Goal: Task Accomplishment & Management: Complete application form

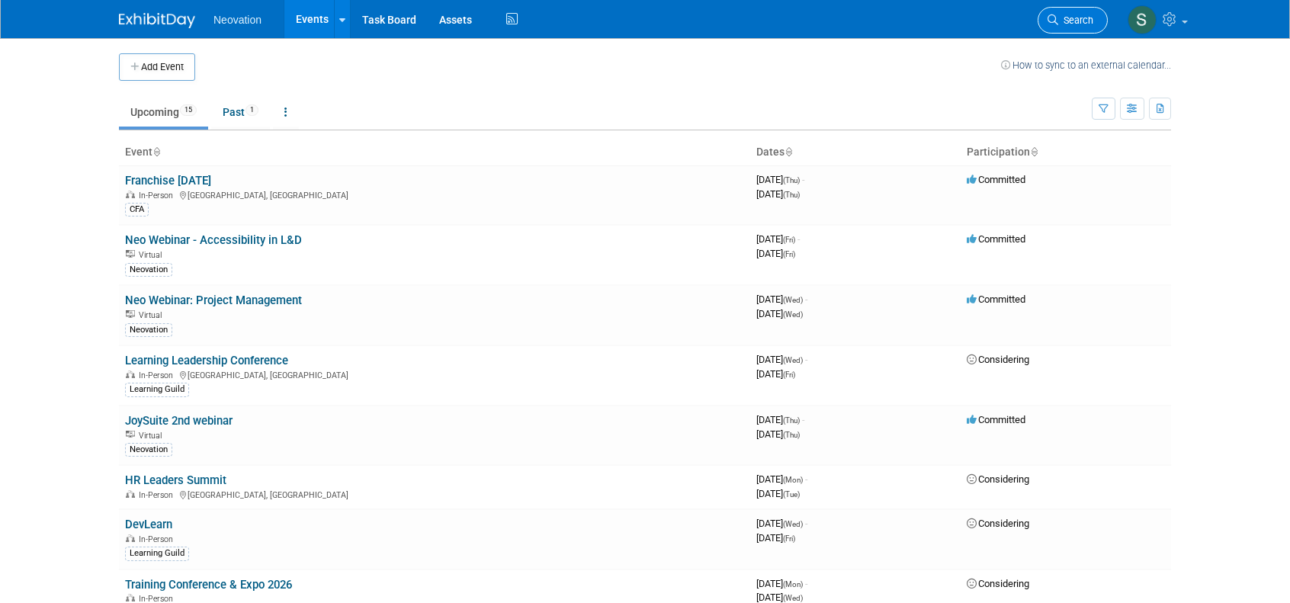
click at [1072, 14] on span "Search" at bounding box center [1075, 19] width 35 height 11
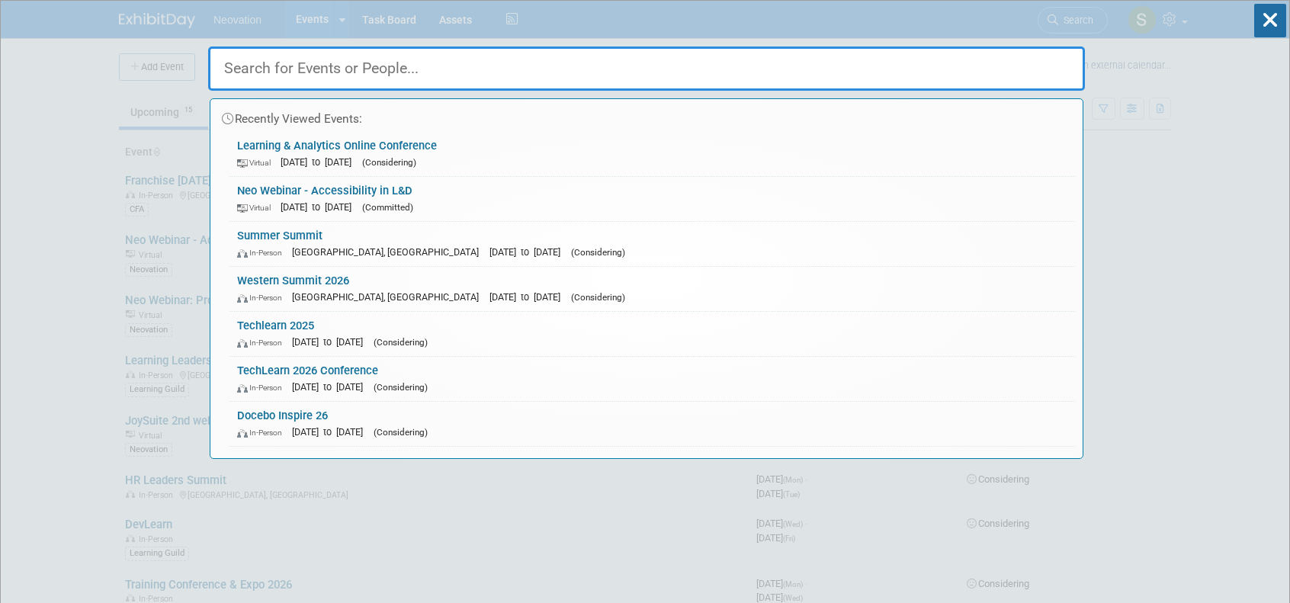
click at [928, 36] on div "Recently Viewed Events: Learning & Analytics Online Conference Virtual Sep 8, 2…" at bounding box center [646, 230] width 877 height 458
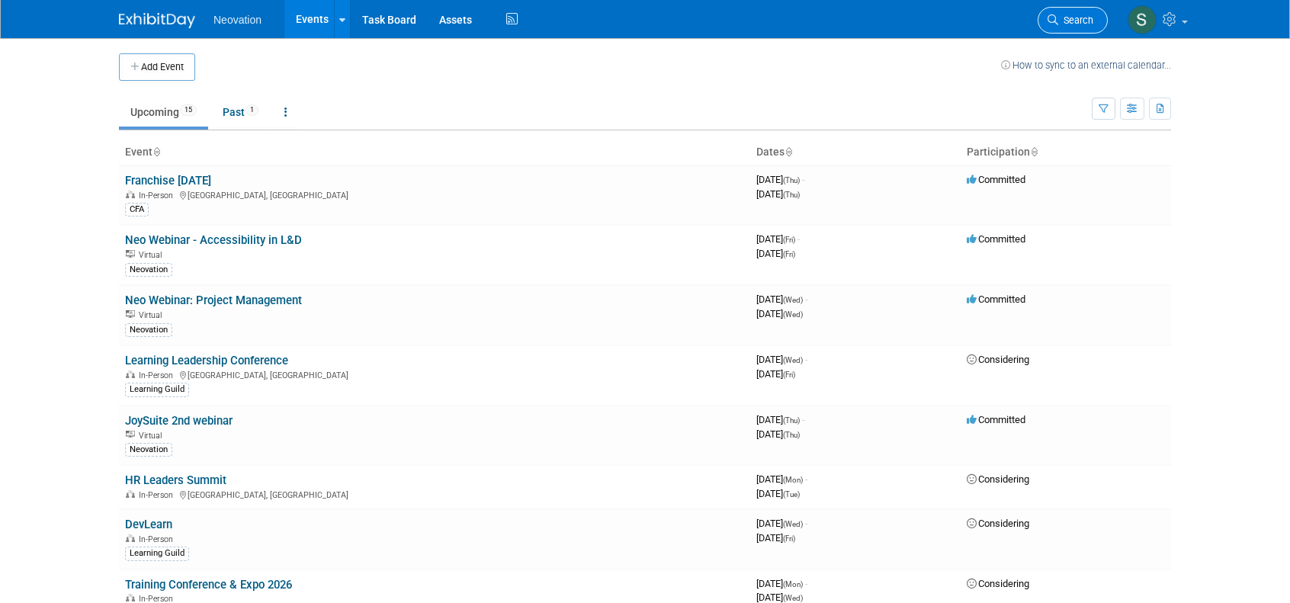
click at [1062, 13] on link "Search" at bounding box center [1072, 20] width 70 height 27
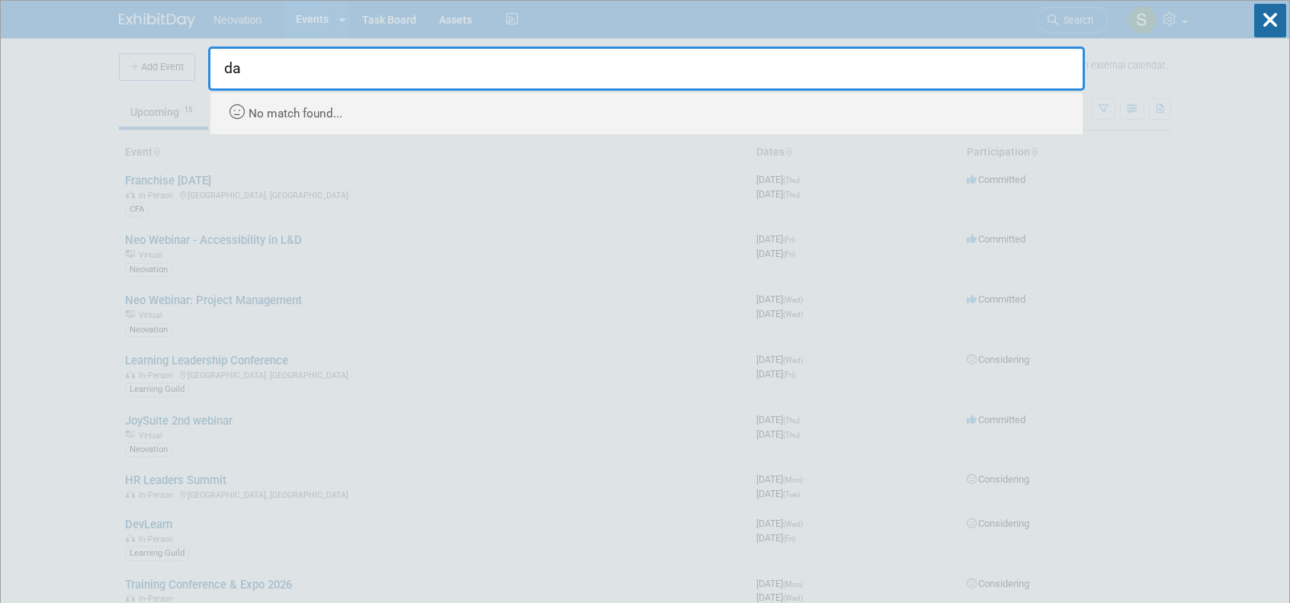
type input "d"
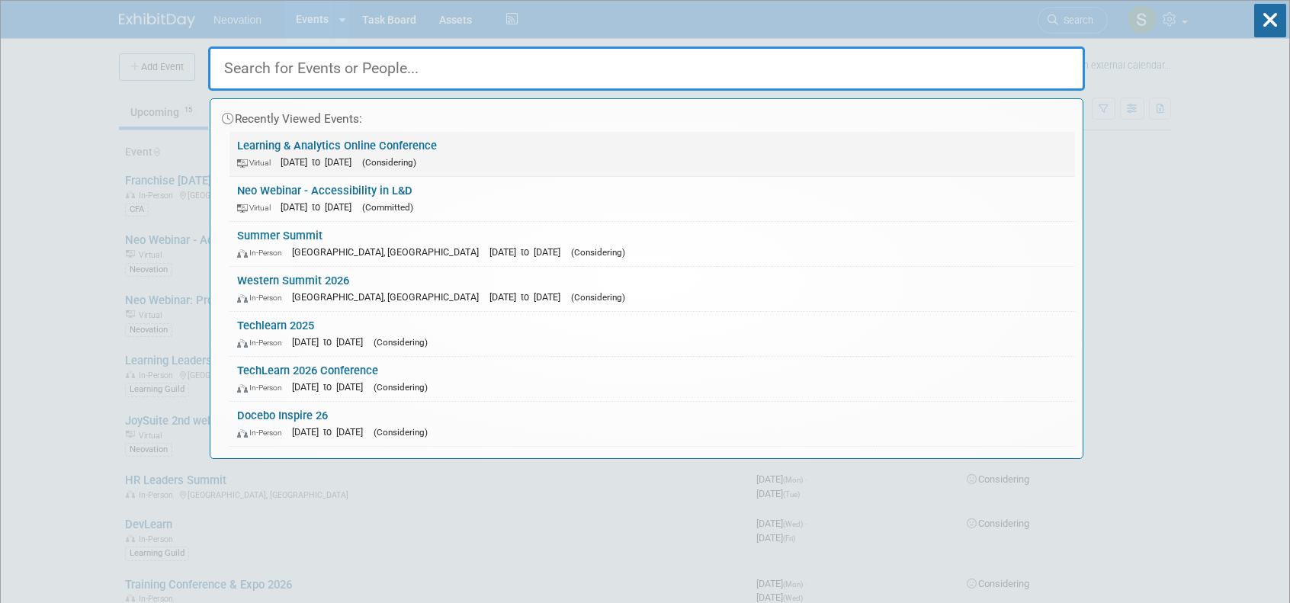
click at [292, 140] on link "Learning & Analytics Online Conference Virtual Sep 8, 2025 to Sep 9, 2025 (Cons…" at bounding box center [651, 154] width 845 height 44
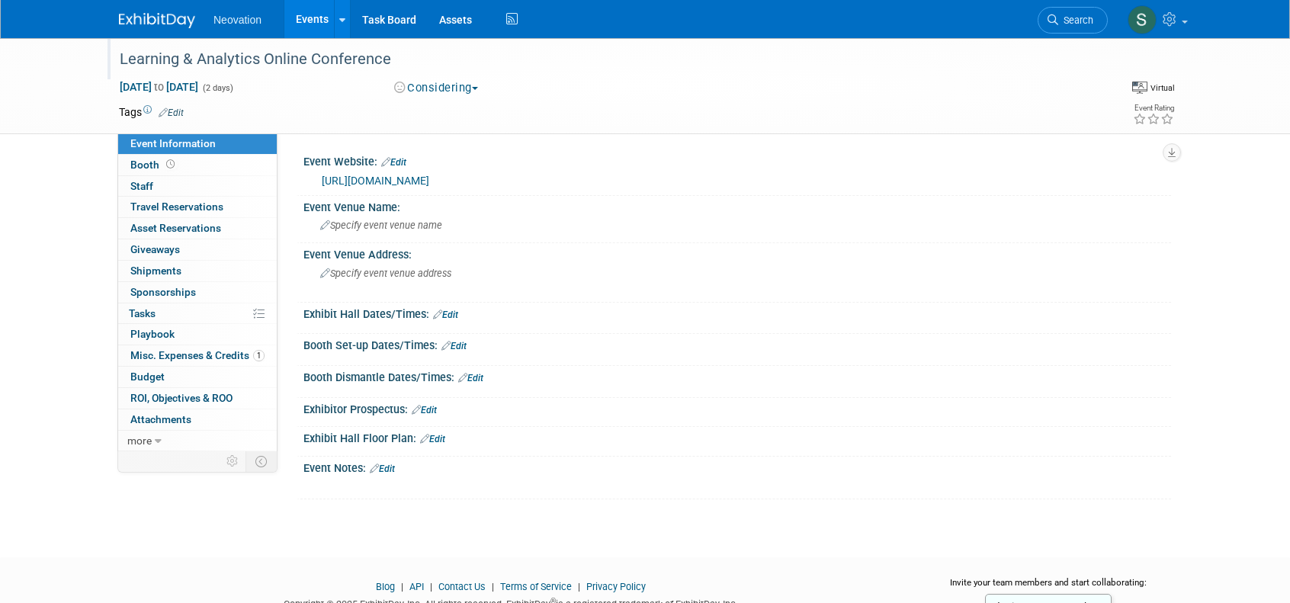
click at [312, 57] on div "Learning & Analytics Online Conference" at bounding box center [599, 59] width 970 height 27
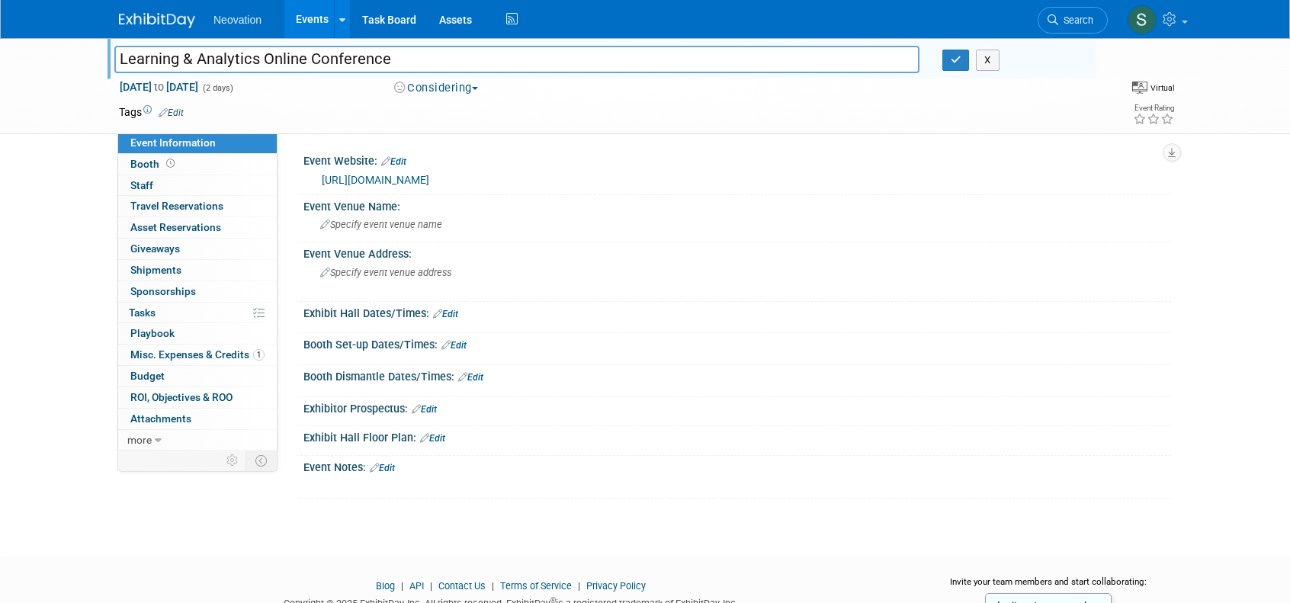
click at [184, 59] on input "Learning & Analytics Online Conference" at bounding box center [516, 59] width 805 height 27
type input "Learning Data & Analytics Online Conference"
click at [155, 84] on span "Sep 8, 2025 to Sep 9, 2025" at bounding box center [159, 87] width 80 height 14
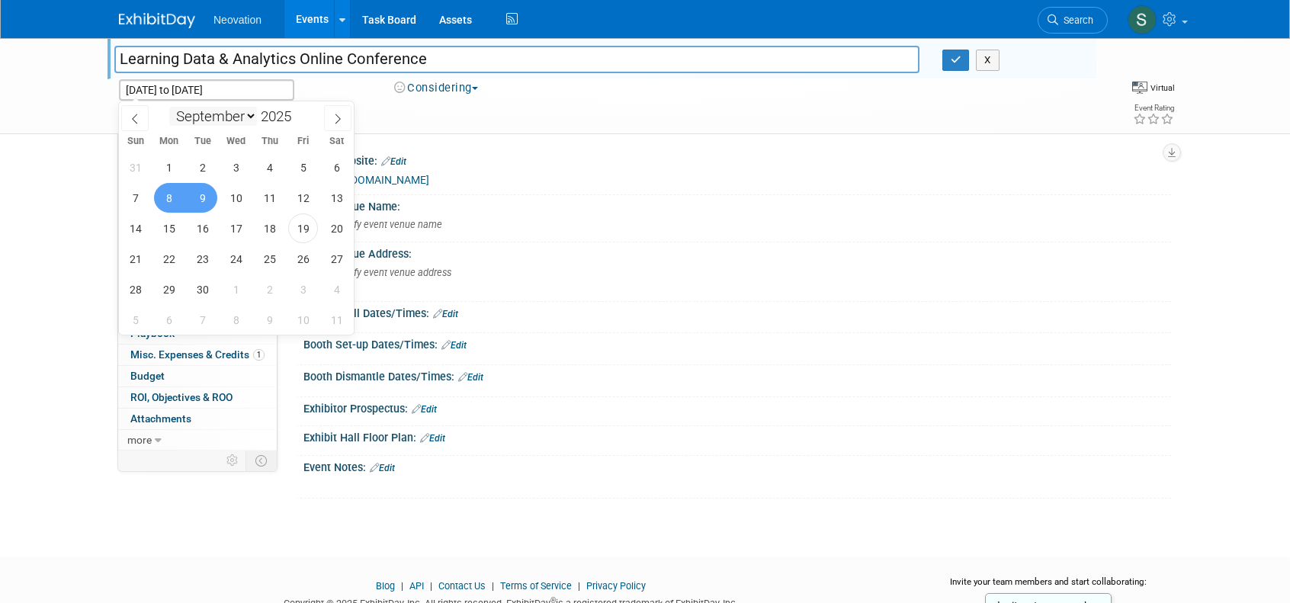
click at [251, 116] on select "January February March April May June July August September October November De…" at bounding box center [213, 116] width 88 height 19
select select "9"
click at [169, 107] on select "January February March April May June July August September October November De…" at bounding box center [213, 116] width 88 height 19
click at [240, 191] on span "8" at bounding box center [236, 198] width 30 height 30
type input "Oct 8, 2025"
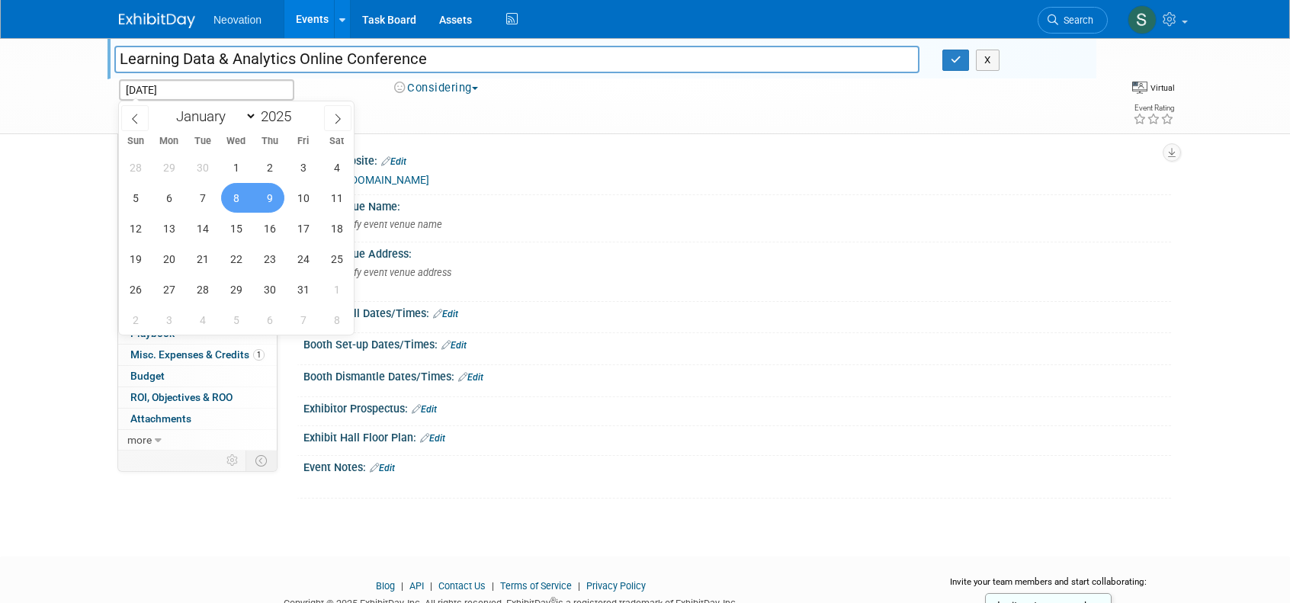
click at [265, 191] on span "9" at bounding box center [270, 198] width 30 height 30
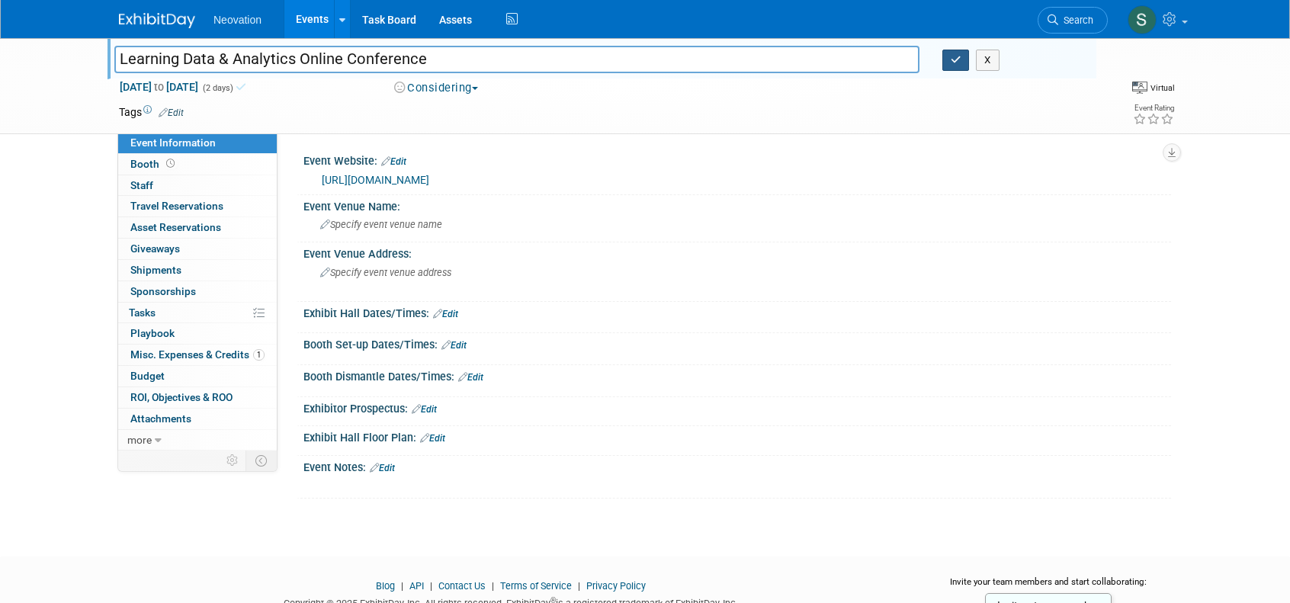
click at [953, 52] on button "button" at bounding box center [955, 60] width 27 height 21
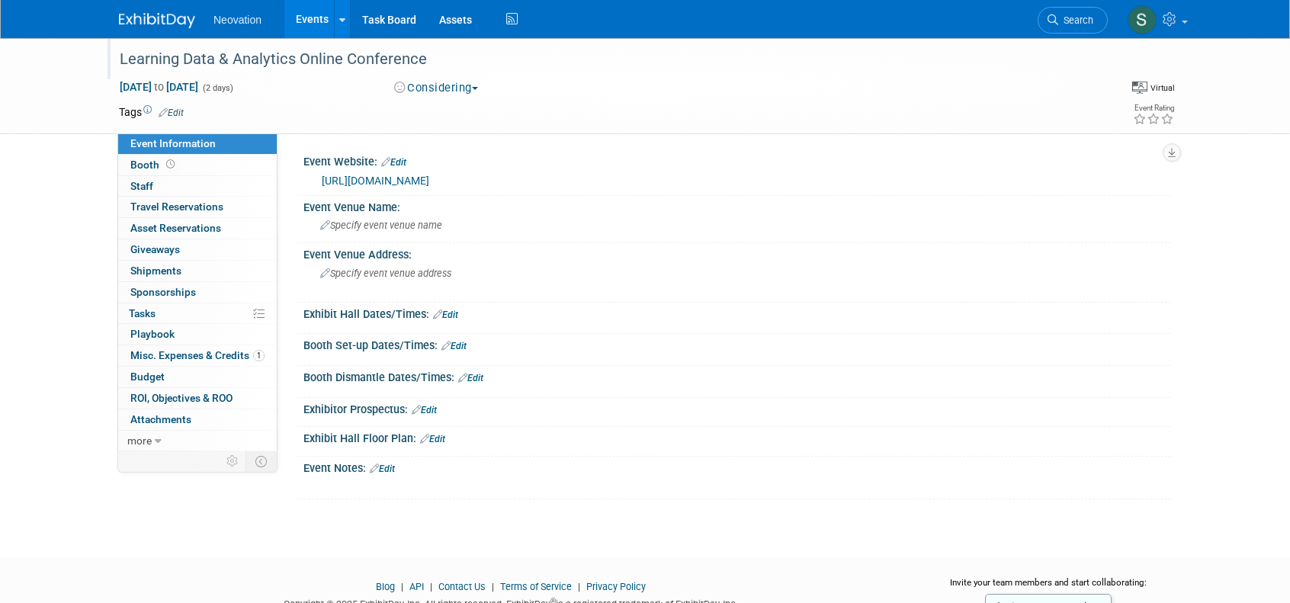
click at [171, 16] on img at bounding box center [157, 20] width 76 height 15
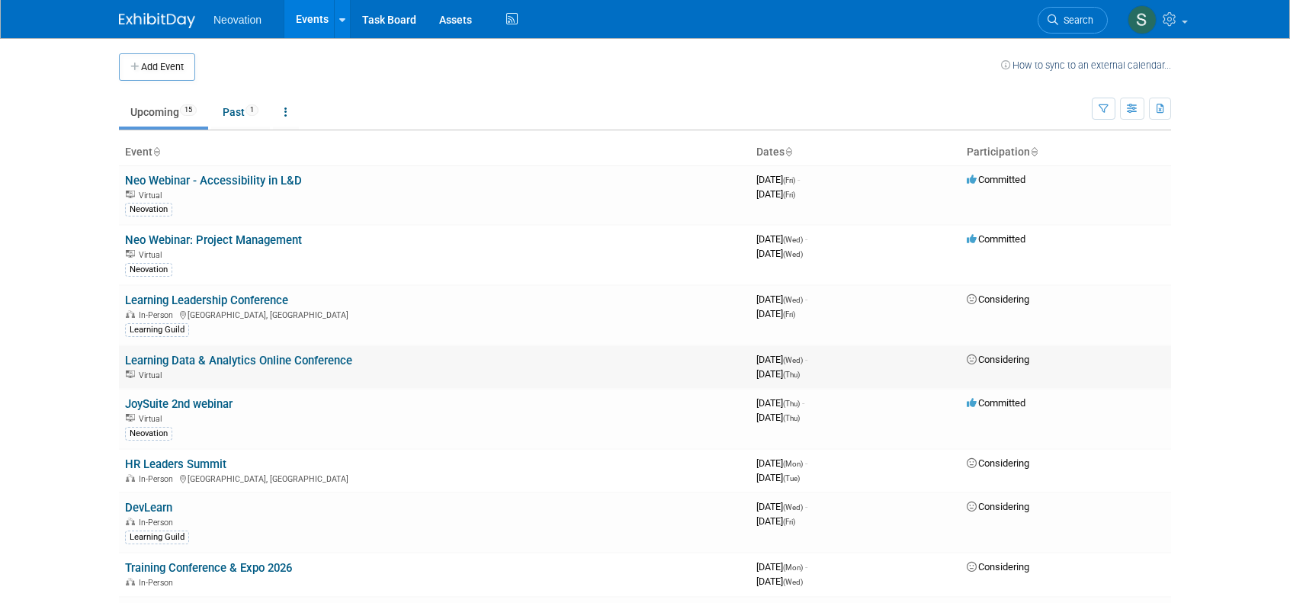
click at [179, 363] on link "Learning Data & Analytics Online Conference" at bounding box center [238, 361] width 227 height 14
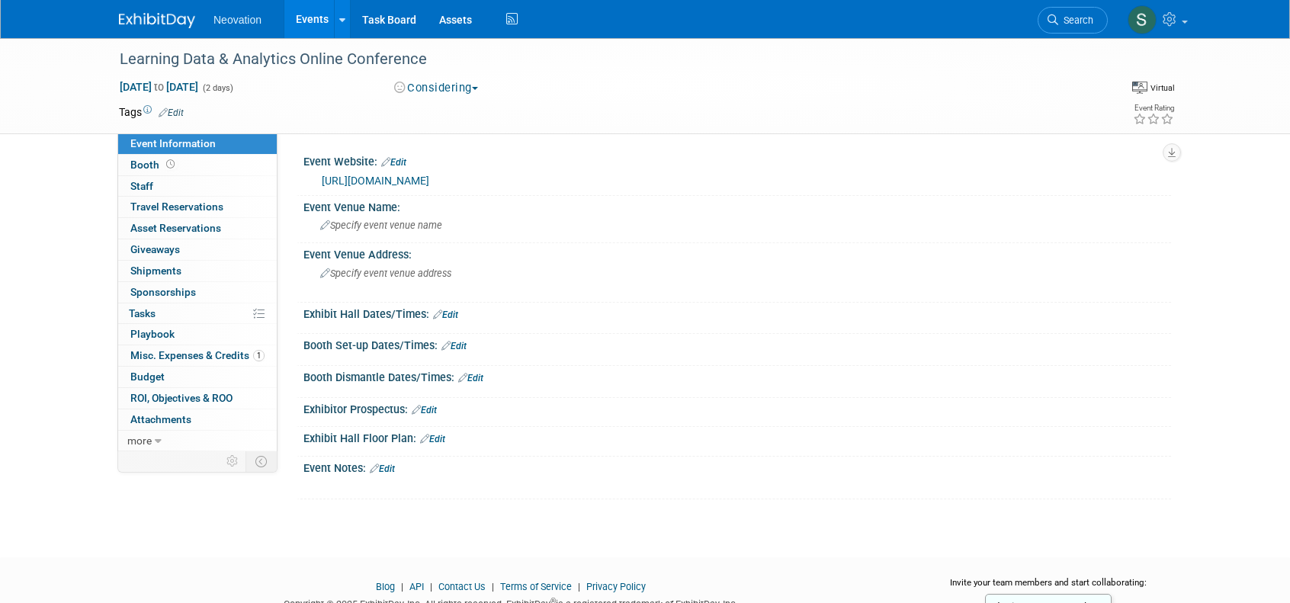
click at [174, 114] on link "Edit" at bounding box center [171, 112] width 25 height 11
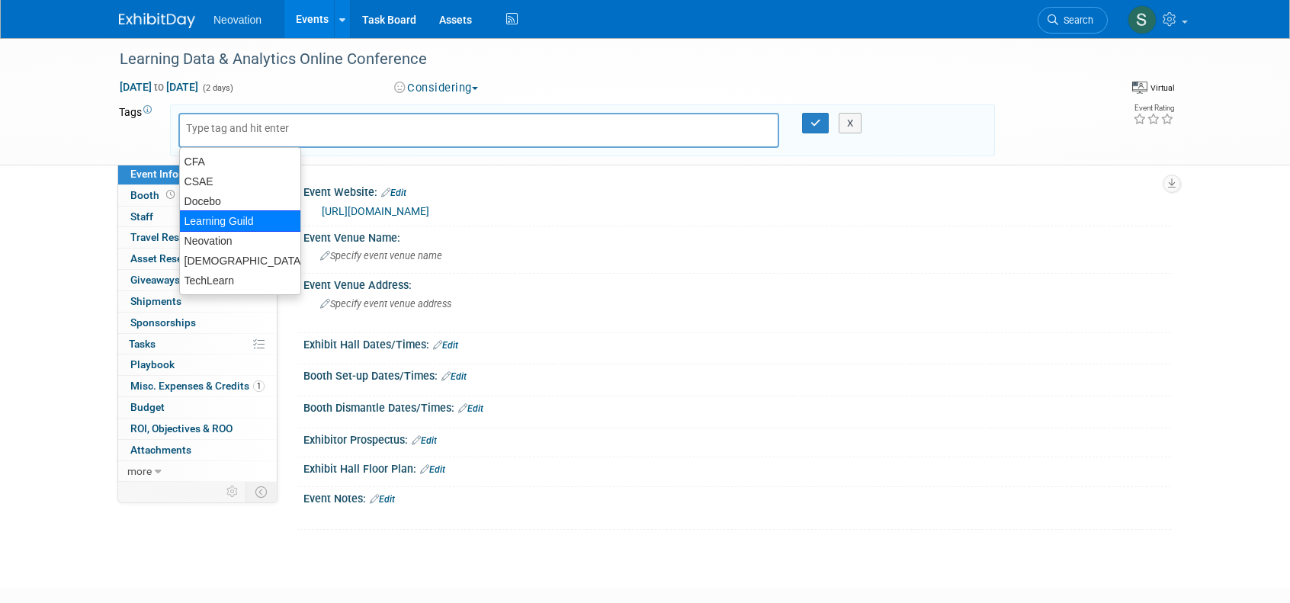
click at [203, 213] on div "Learning Guild" at bounding box center [240, 220] width 122 height 21
type input "Learning Guild"
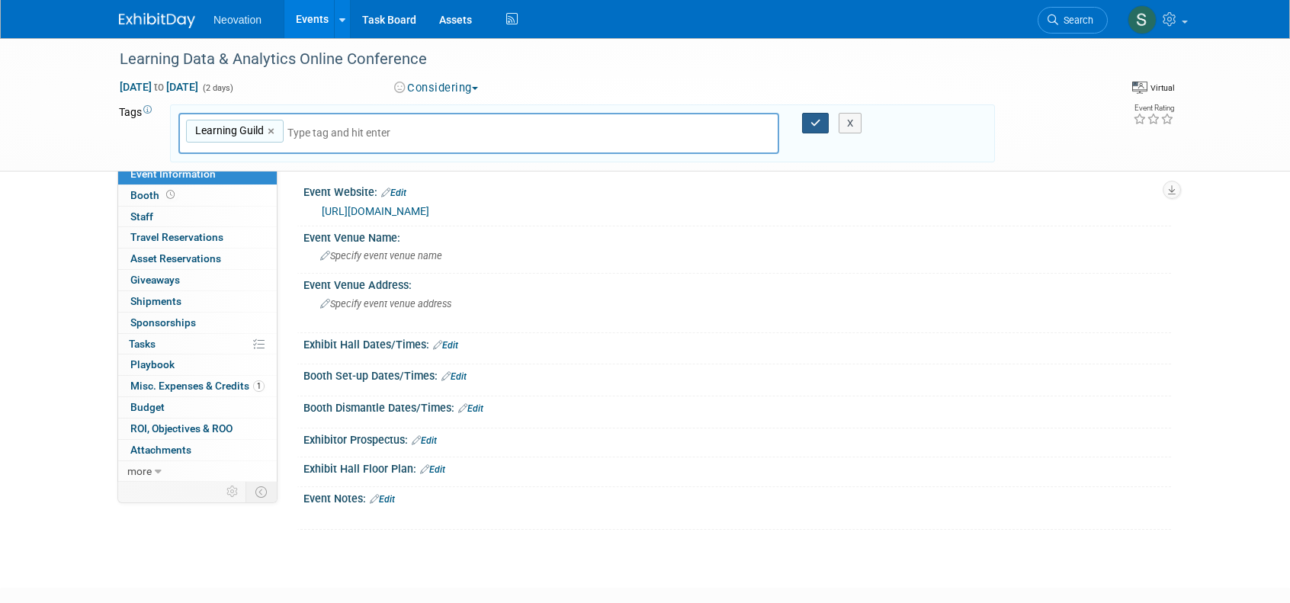
click at [817, 118] on icon "button" at bounding box center [815, 123] width 11 height 10
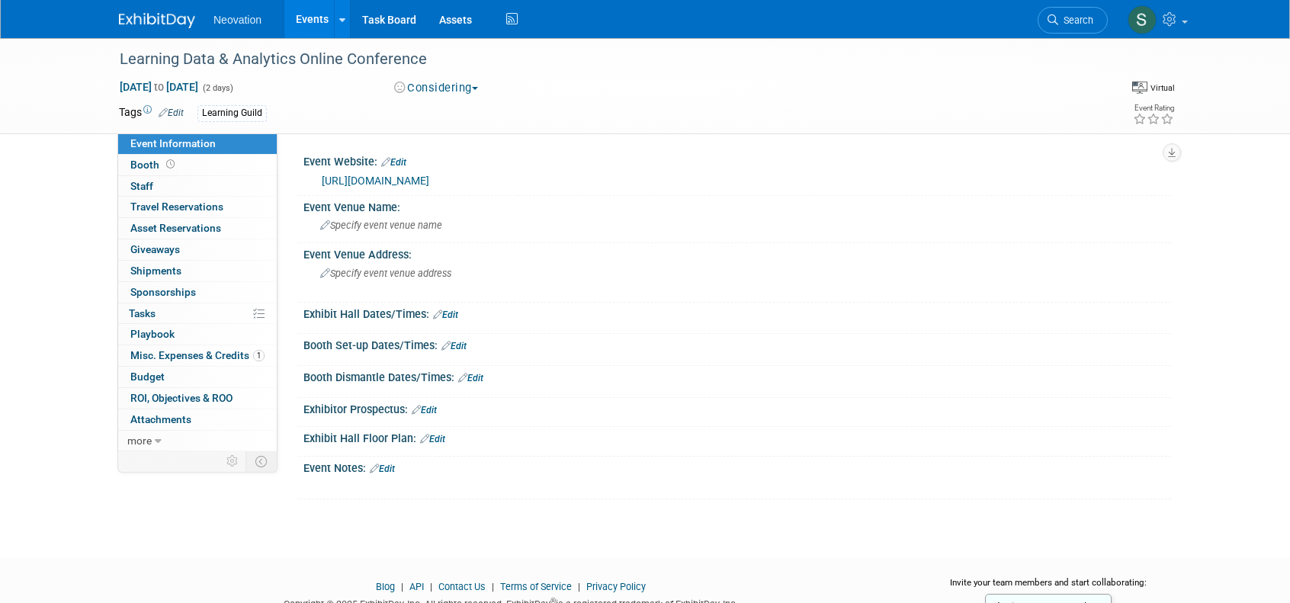
click at [162, 18] on img at bounding box center [157, 20] width 76 height 15
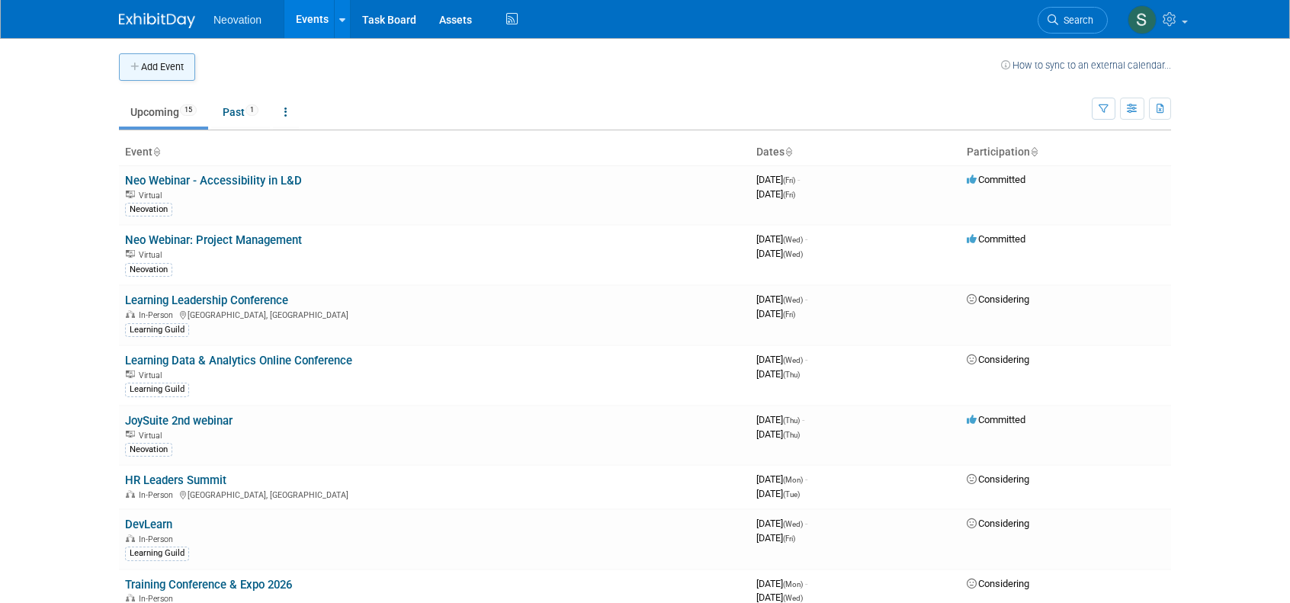
click at [181, 62] on button "Add Event" at bounding box center [157, 66] width 76 height 27
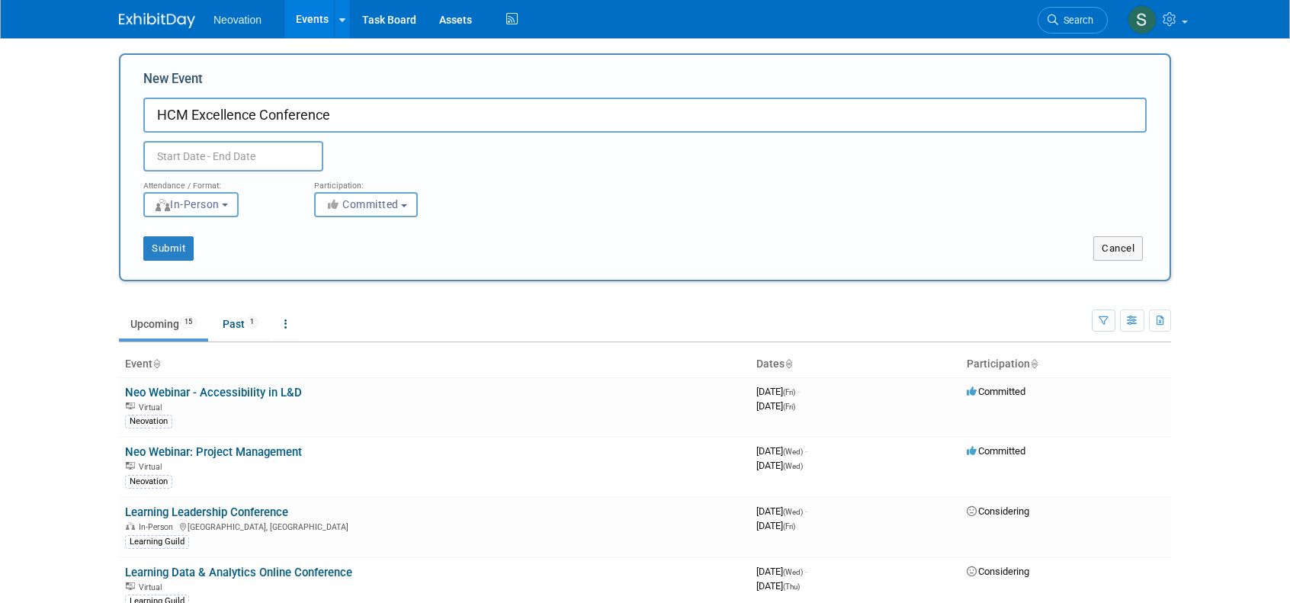
type input "HCM Excellence Conference"
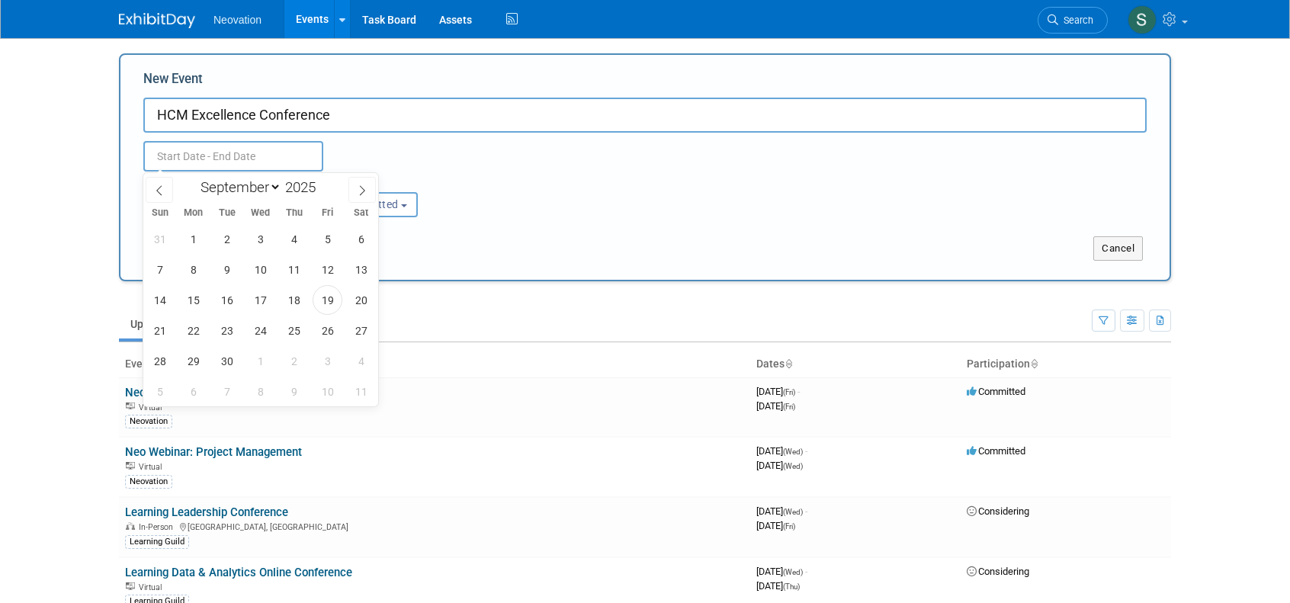
click at [232, 149] on input "text" at bounding box center [233, 156] width 180 height 30
click at [324, 179] on span at bounding box center [321, 182] width 11 height 9
type input "2026"
click at [238, 185] on select "January February March April May June July August September October November De…" at bounding box center [238, 187] width 88 height 19
select select "1"
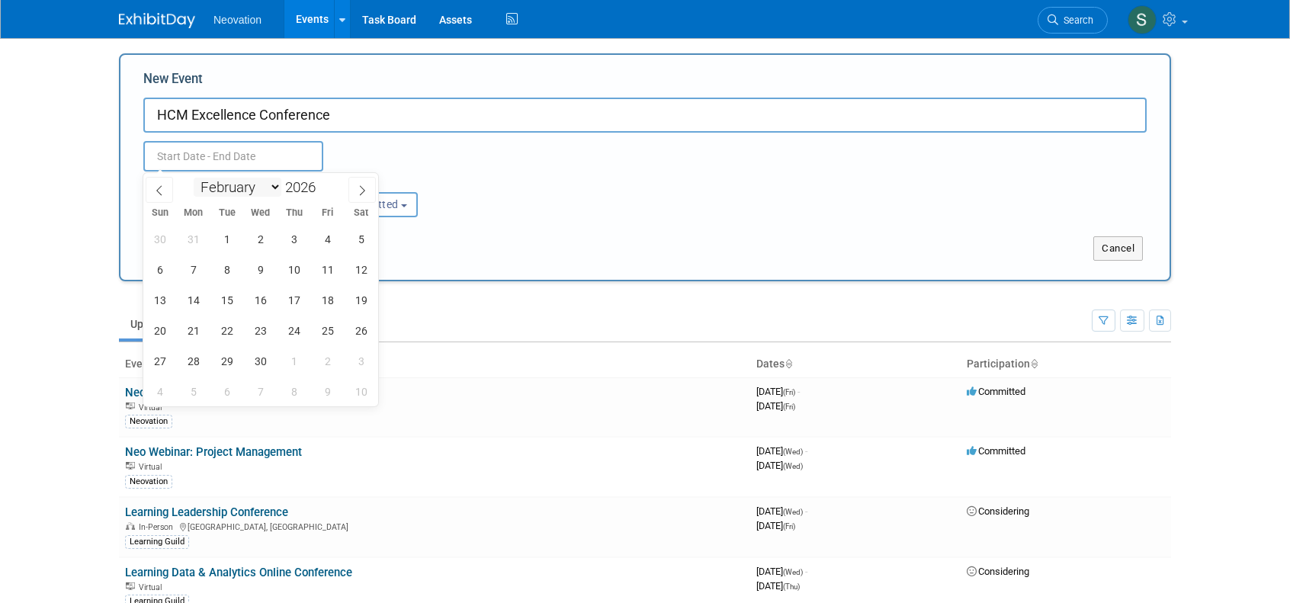
click at [194, 178] on select "January February March April May June July August September October November De…" at bounding box center [238, 187] width 88 height 19
click at [191, 264] on span "9" at bounding box center [193, 270] width 30 height 30
click at [229, 268] on span "10" at bounding box center [227, 270] width 30 height 30
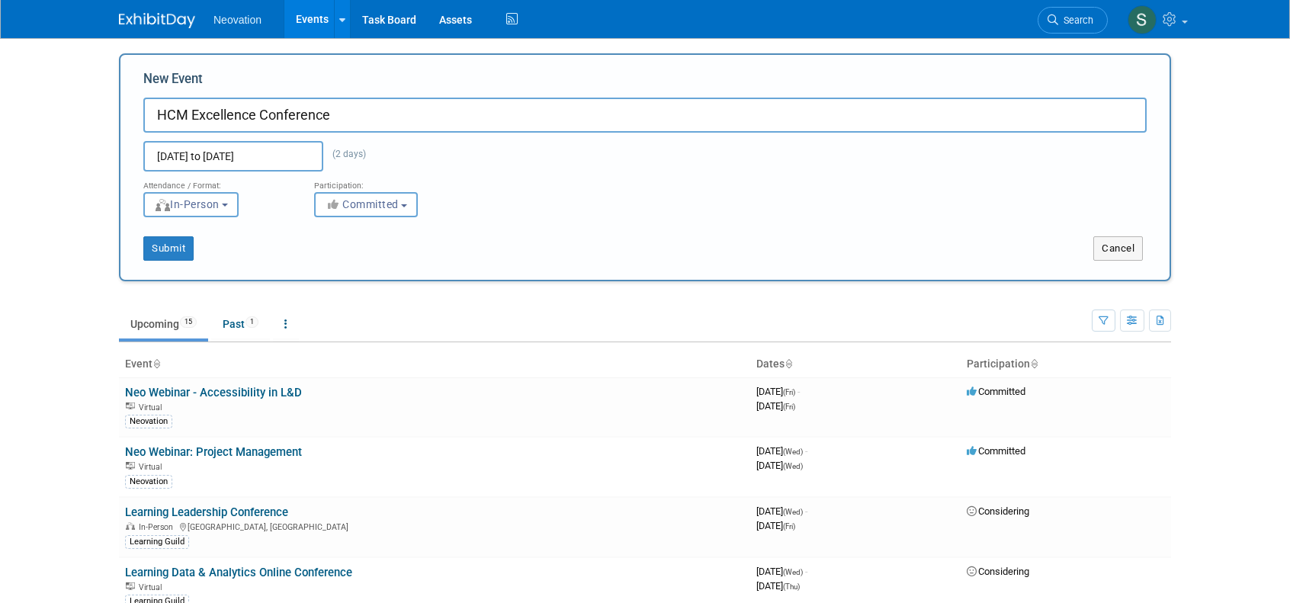
click at [222, 162] on input "Feb 9, 2026 to Feb 10, 2026" at bounding box center [233, 156] width 180 height 30
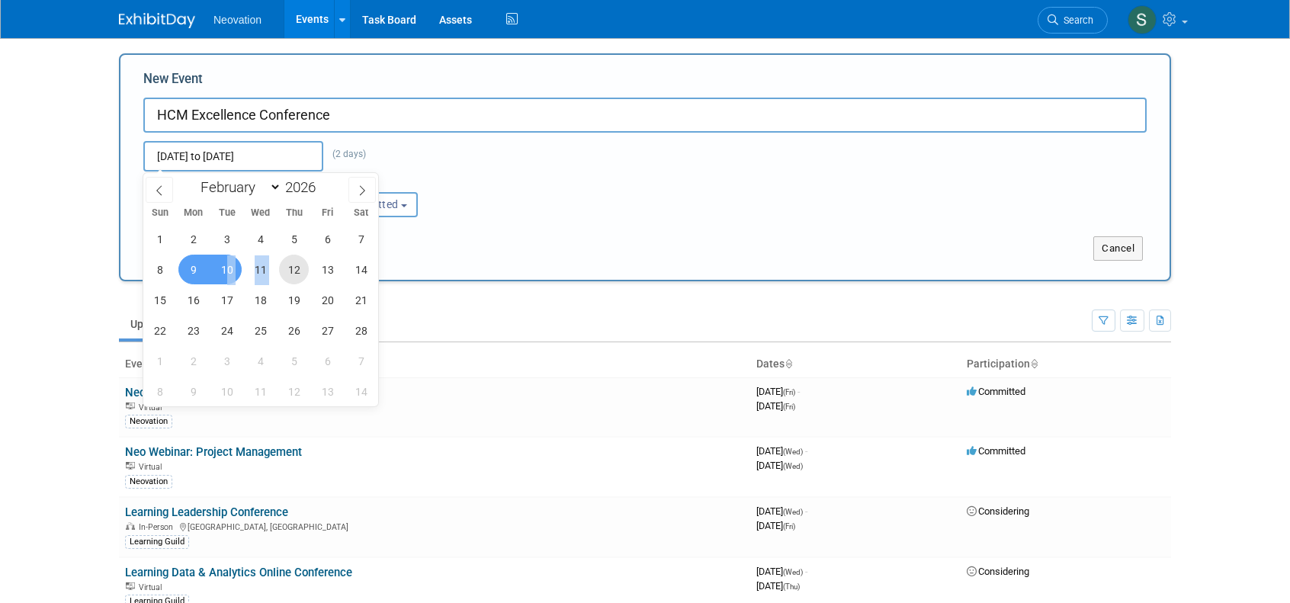
drag, startPoint x: 226, startPoint y: 266, endPoint x: 290, endPoint y: 271, distance: 64.2
click at [290, 271] on div "1 2 3 4 5 6 7 8 9 10 11 12 13 14 15 16 17 18 19 20 21 22 23 24 25 26 27 28 1 2 …" at bounding box center [260, 314] width 235 height 183
click at [294, 268] on span "12" at bounding box center [294, 270] width 30 height 30
click at [197, 263] on span "9" at bounding box center [193, 270] width 30 height 30
type input "Feb 9, 2026 to Feb 12, 2026"
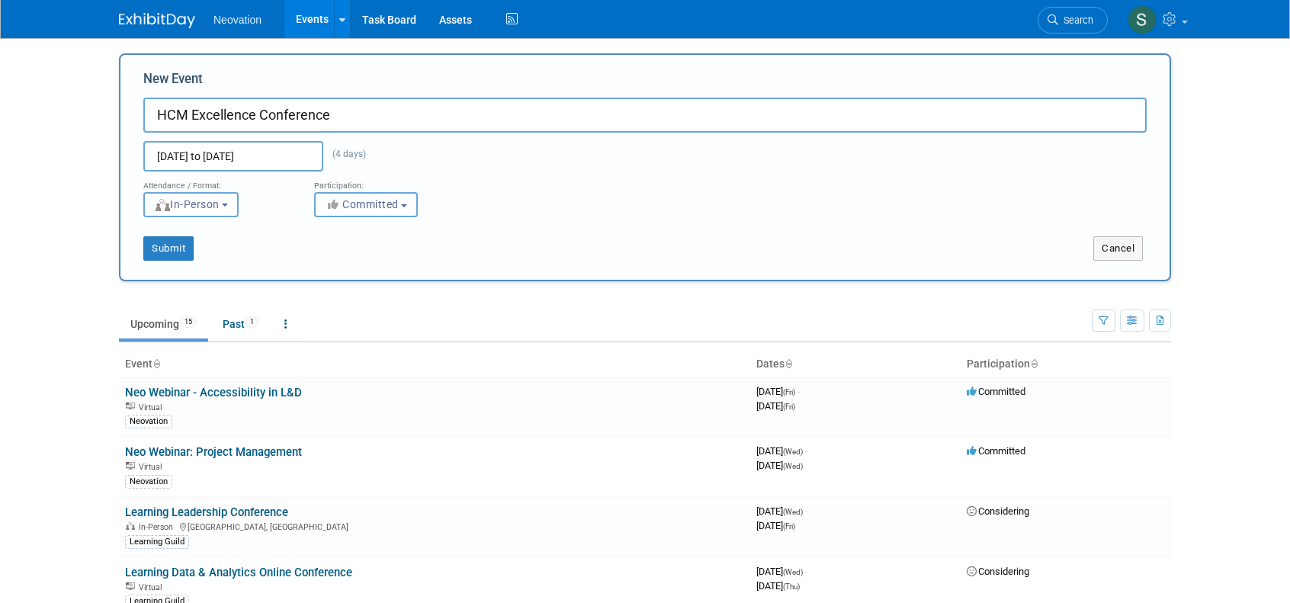
click at [335, 207] on icon "button" at bounding box center [334, 204] width 18 height 11
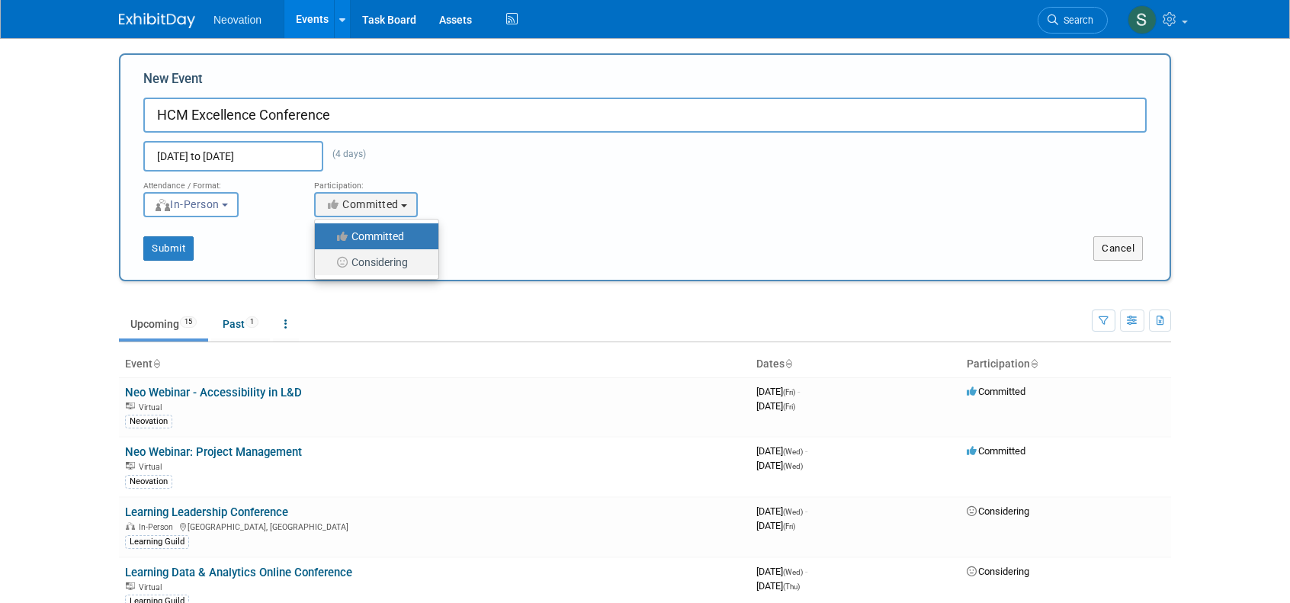
click at [357, 268] on label "Considering" at bounding box center [372, 262] width 101 height 20
click at [328, 268] on input "Considering" at bounding box center [324, 263] width 10 height 10
select select "2"
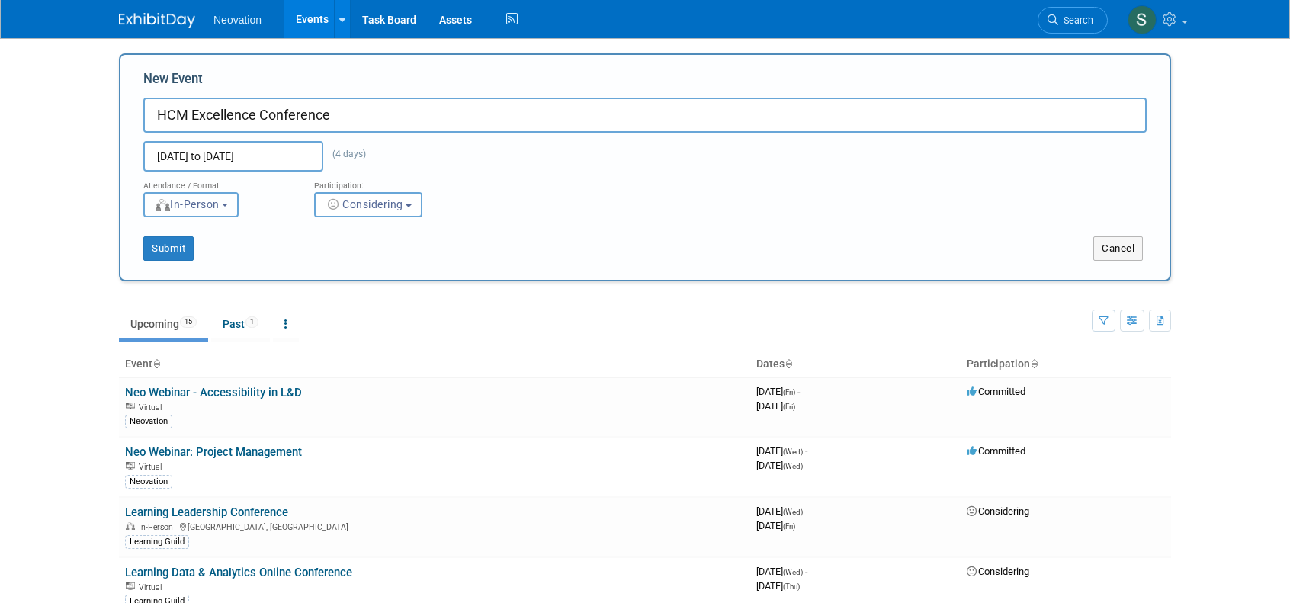
click at [220, 204] on span "In-Person" at bounding box center [187, 204] width 66 height 12
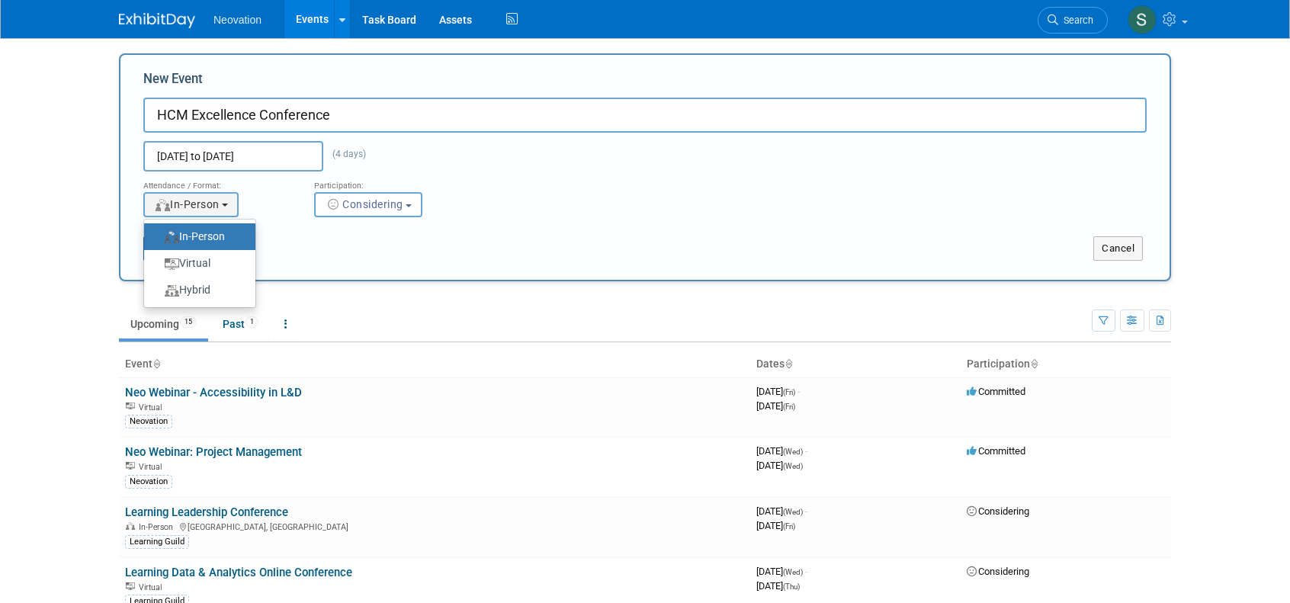
click at [220, 235] on label "In-Person" at bounding box center [196, 236] width 88 height 21
click at [158, 235] on input "In-Person" at bounding box center [153, 237] width 10 height 10
click at [215, 237] on label "In-Person" at bounding box center [196, 236] width 88 height 21
click at [158, 237] on input "In-Person" at bounding box center [153, 237] width 10 height 10
click at [502, 236] on div "Submit Cancel" at bounding box center [645, 238] width 1026 height 43
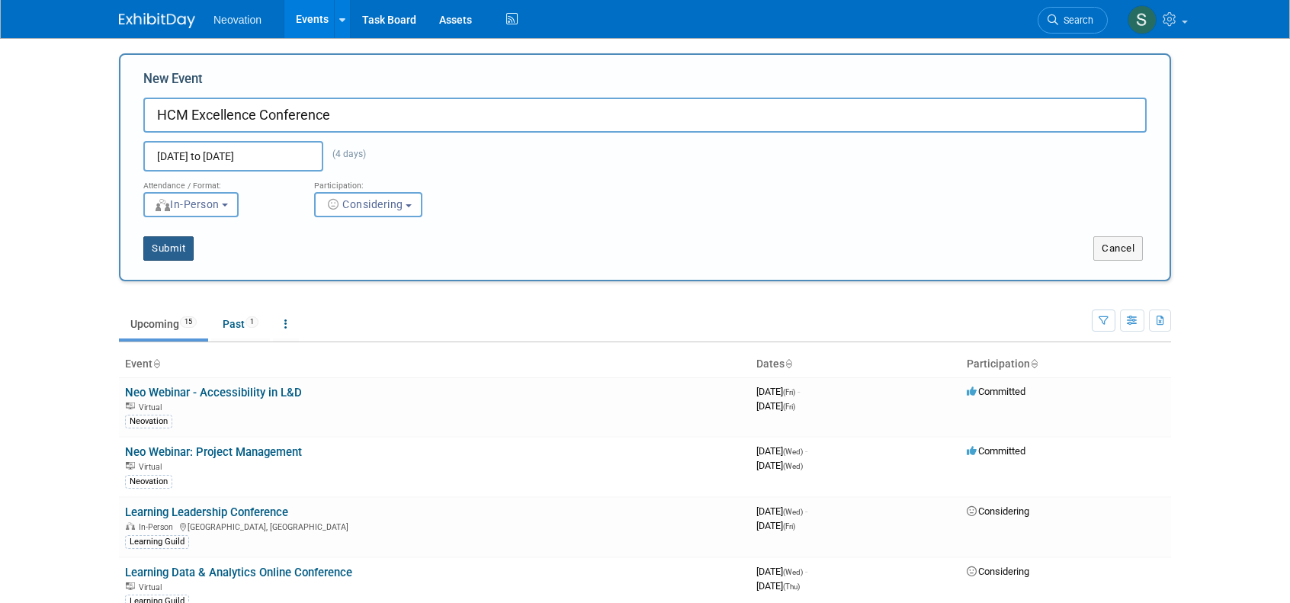
click at [169, 249] on button "Submit" at bounding box center [168, 248] width 50 height 24
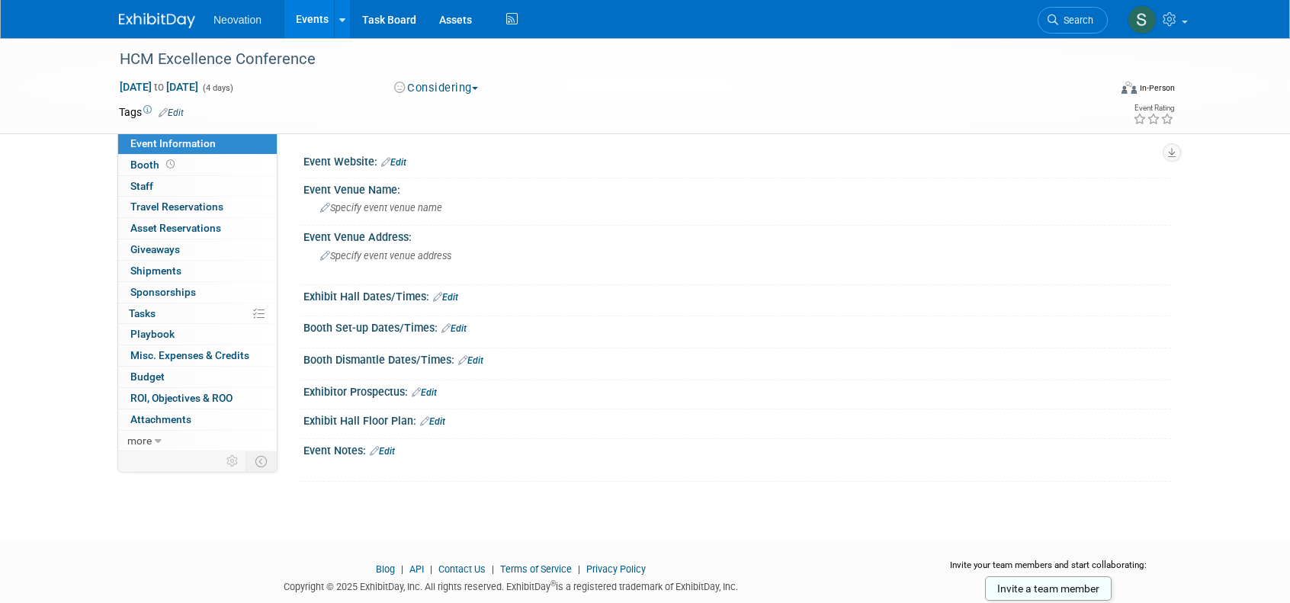
click at [173, 112] on link "Edit" at bounding box center [171, 112] width 25 height 11
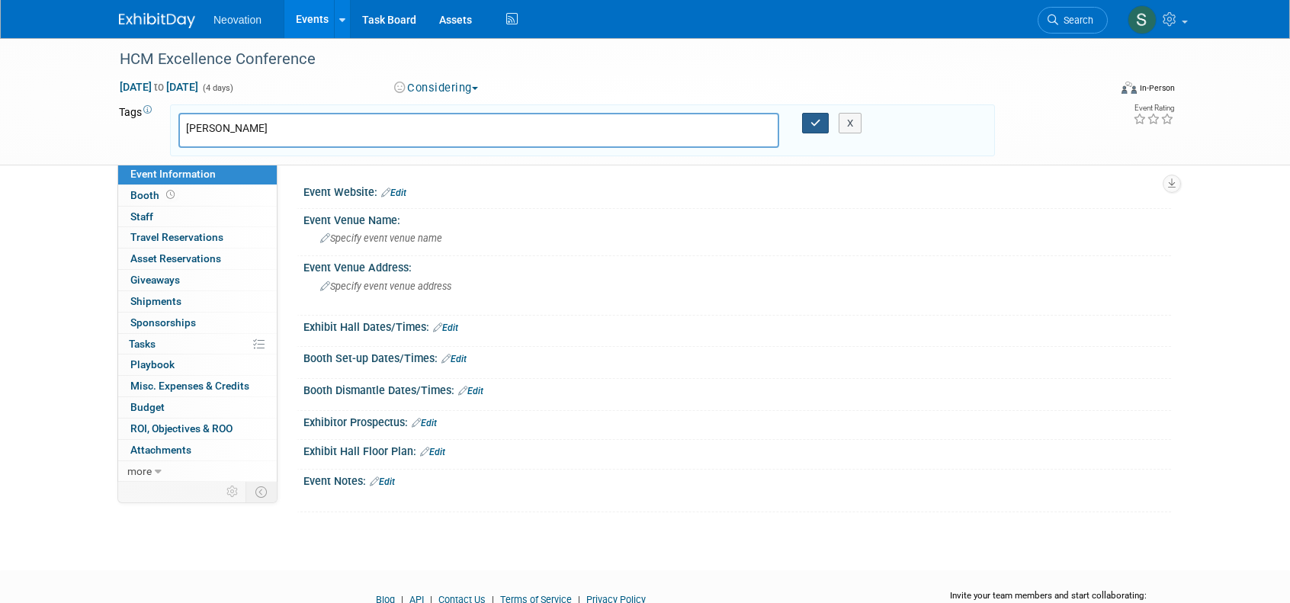
type input "Brandon Hall"
click at [810, 123] on icon "button" at bounding box center [815, 123] width 11 height 10
type input "Brandon Hall"
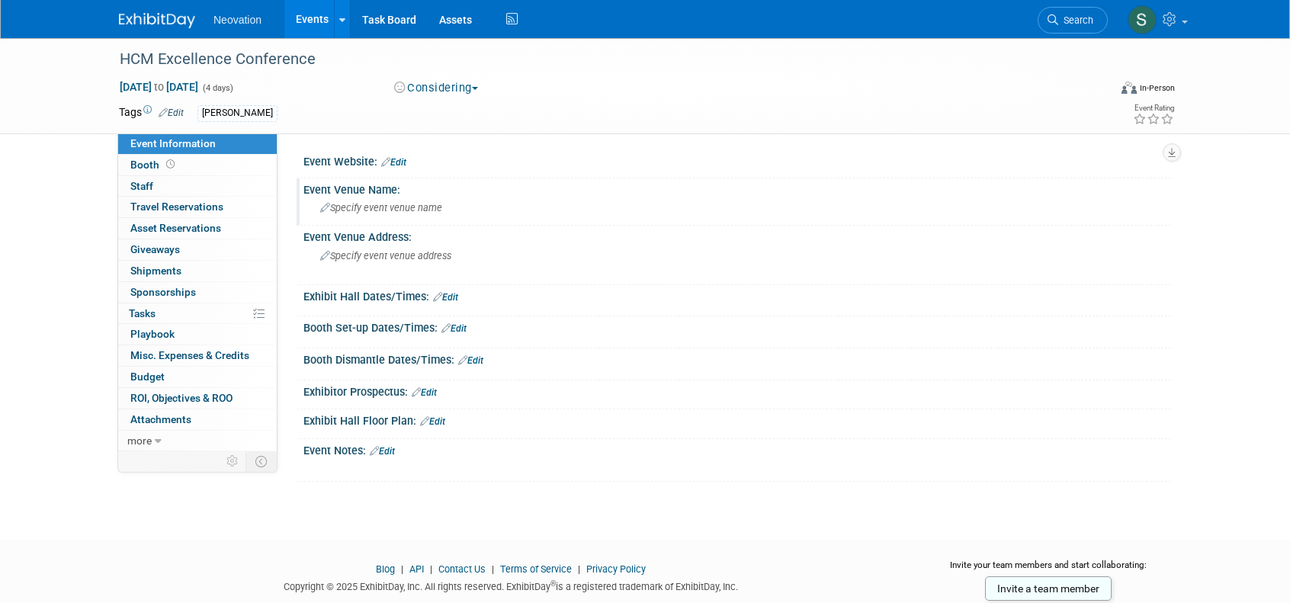
click at [364, 211] on span "Specify event venue name" at bounding box center [381, 207] width 122 height 11
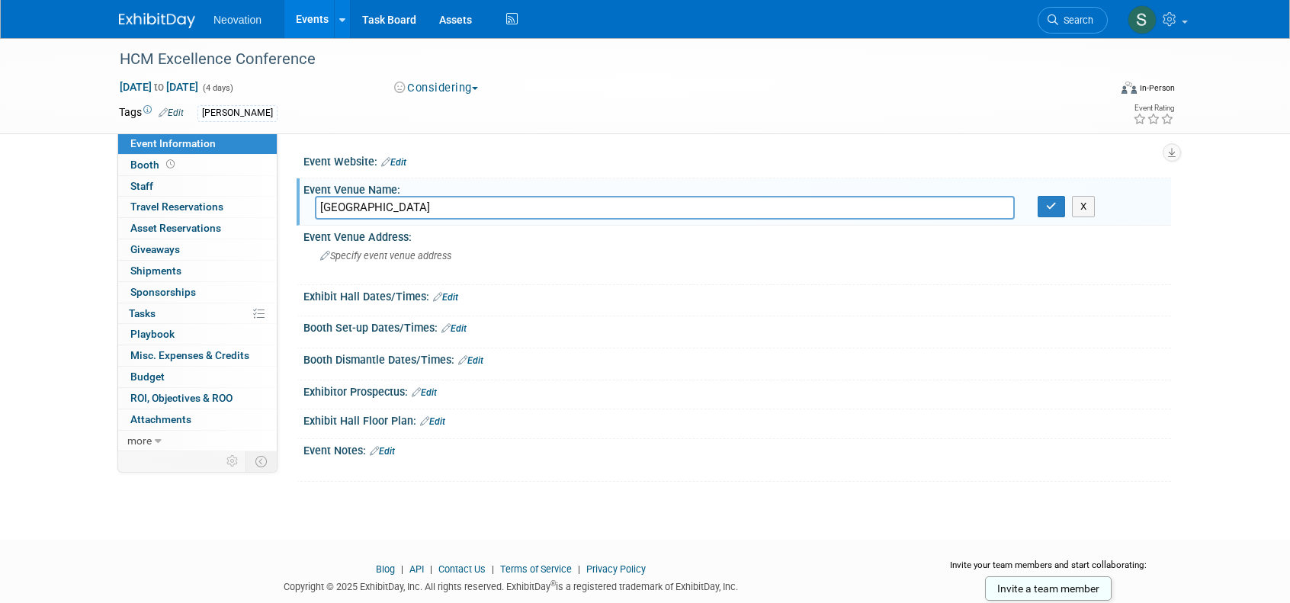
drag, startPoint x: 380, startPoint y: 205, endPoint x: 503, endPoint y: 207, distance: 122.7
click at [503, 207] on input "Hilton West Palm Beach" at bounding box center [665, 208] width 700 height 24
type input "Hilton West"
drag, startPoint x: 366, startPoint y: 239, endPoint x: 363, endPoint y: 249, distance: 10.4
click at [363, 249] on div "Event Venue Address: Specify event venue address" at bounding box center [733, 255] width 874 height 59
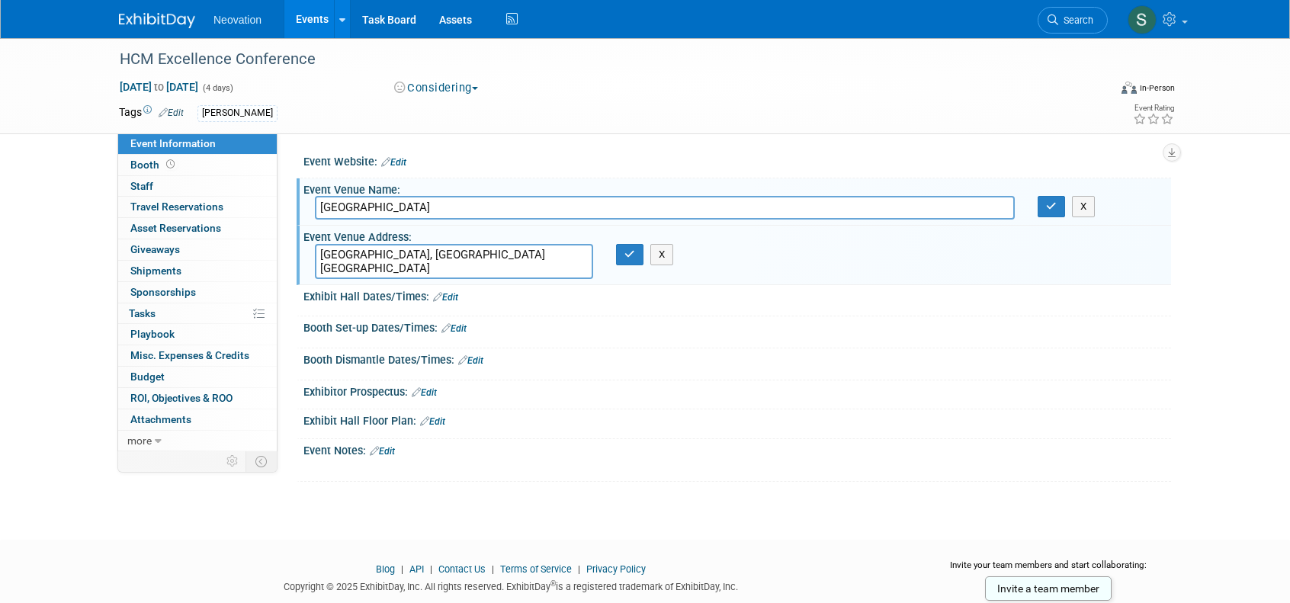
type textarea "Palm Beach, FLA USA"
click at [399, 164] on link "Edit" at bounding box center [393, 162] width 25 height 11
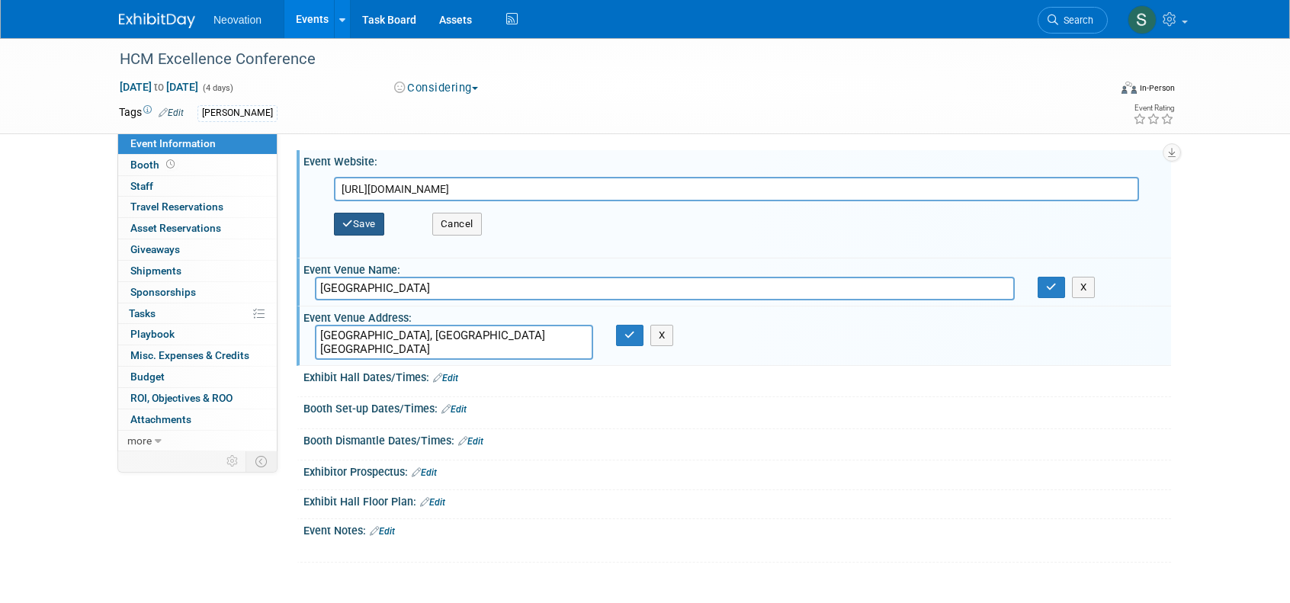
type input "https://excellenceconference.brandonhall.com/"
click at [363, 225] on button "Save" at bounding box center [359, 224] width 50 height 23
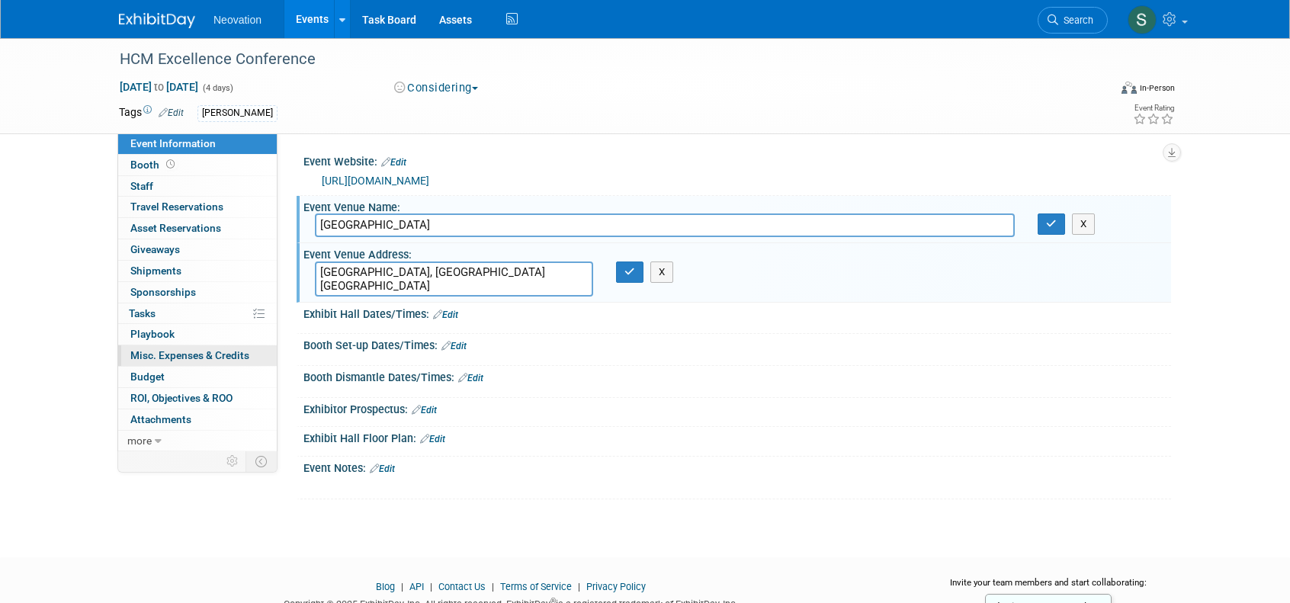
click at [168, 349] on span "Misc. Expenses & Credits 0" at bounding box center [189, 355] width 119 height 12
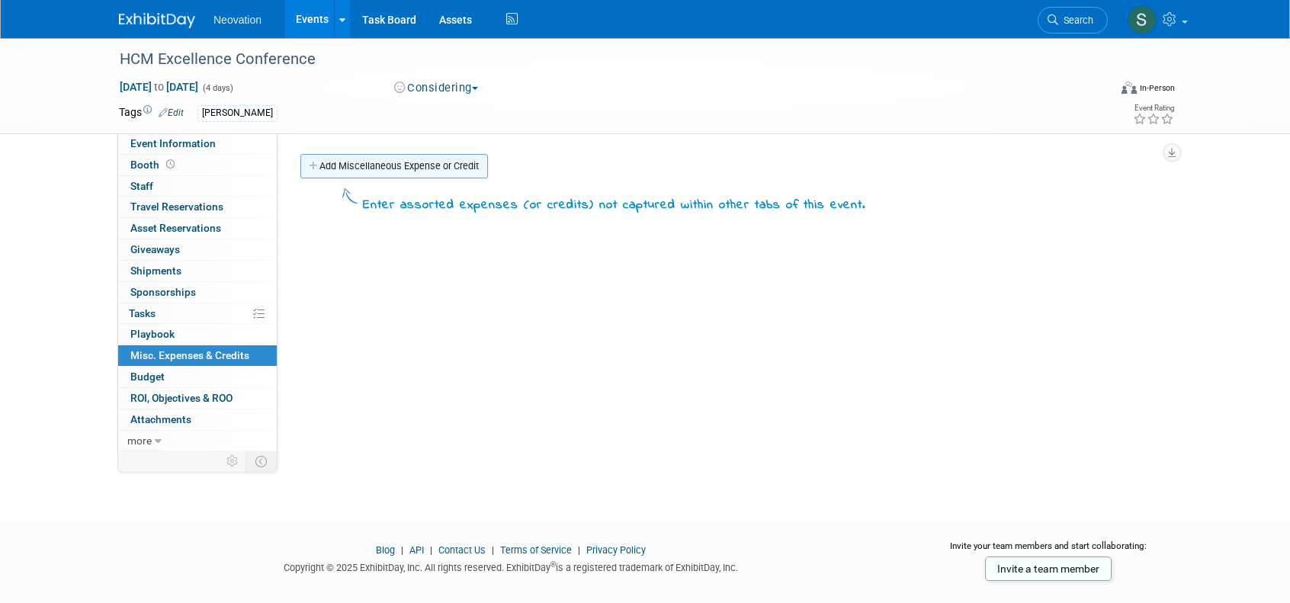
click at [362, 165] on link "Add Miscellaneous Expense or Credit" at bounding box center [393, 166] width 187 height 24
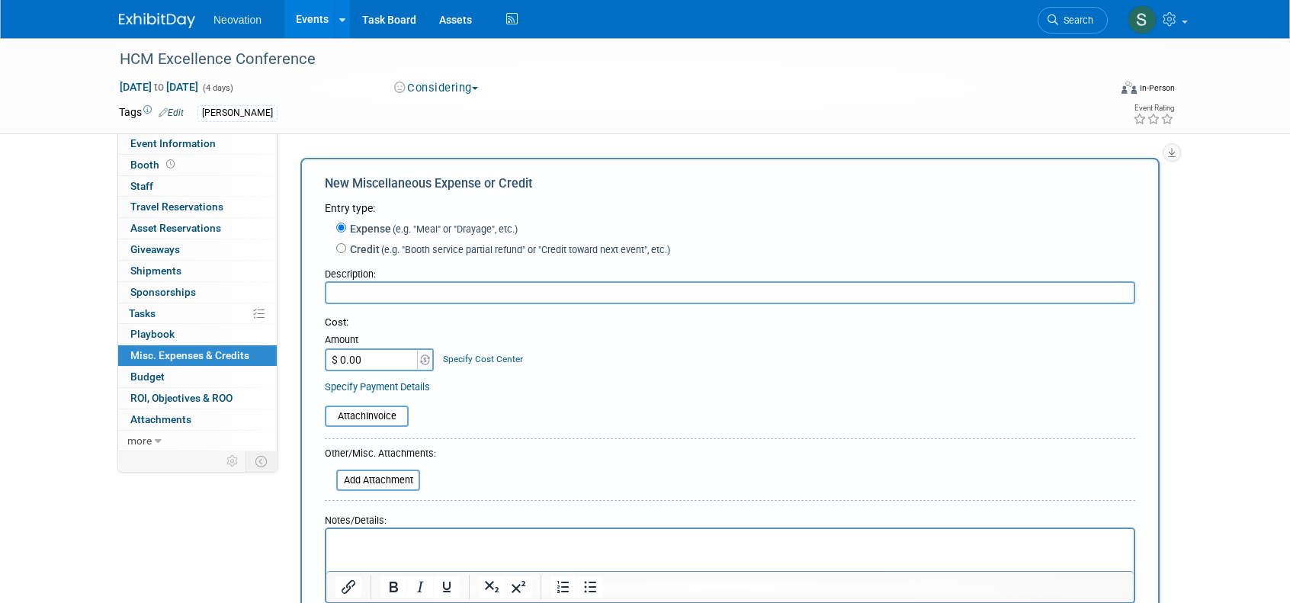
click at [365, 287] on input "text" at bounding box center [730, 292] width 810 height 23
type input "Delegate Pass"
click at [384, 362] on input "$ 0.00" at bounding box center [372, 359] width 95 height 23
type input "$ 2,649.00"
click at [415, 536] on p "Rich Text Area. Press ALT-0 for help." at bounding box center [730, 542] width 790 height 15
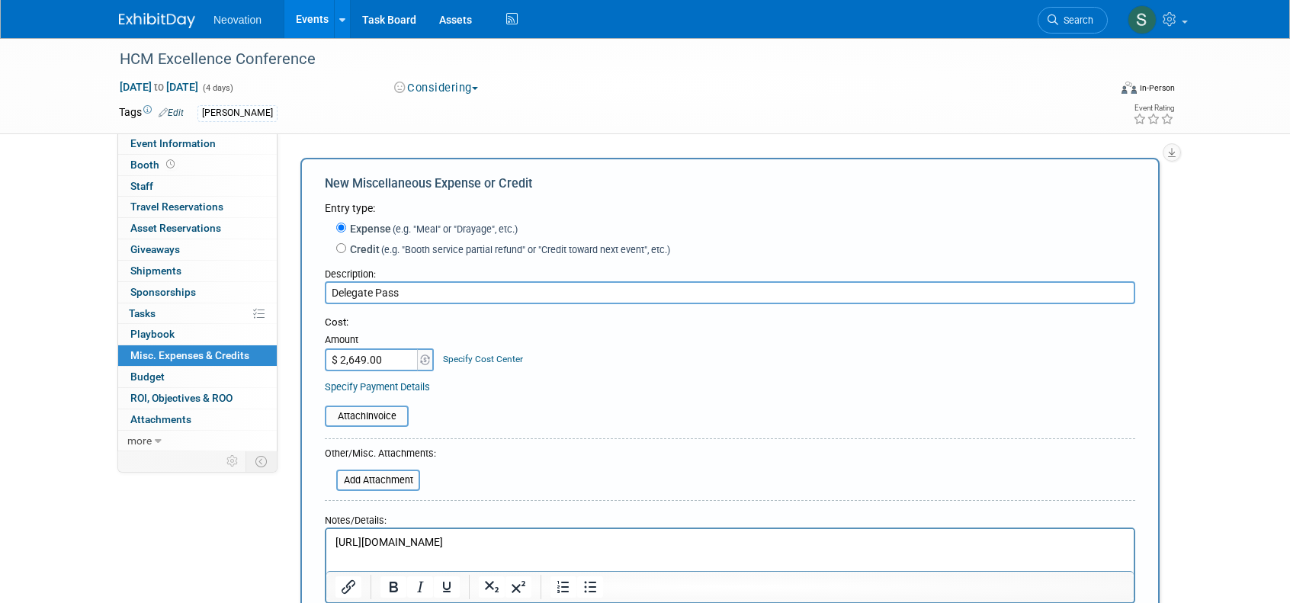
drag, startPoint x: 595, startPoint y: 541, endPoint x: 325, endPoint y: 548, distance: 270.7
click at [326, 548] on html "https://excellenceconference.brandonhall.com/pricing/" at bounding box center [729, 539] width 807 height 21
click at [345, 586] on icon "Insert/edit link" at bounding box center [348, 587] width 18 height 18
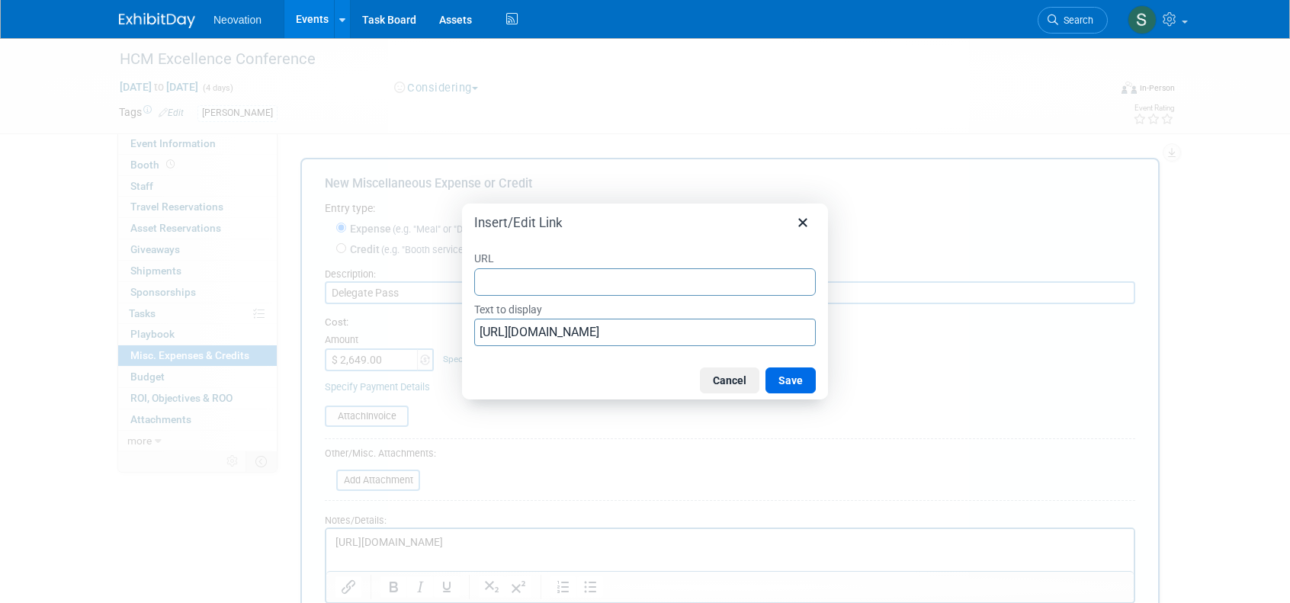
click at [527, 285] on input "URL" at bounding box center [644, 281] width 341 height 27
type input "https://excellenceconference.brandonhall.com/pricing/"
click at [797, 380] on button "Save" at bounding box center [790, 380] width 50 height 26
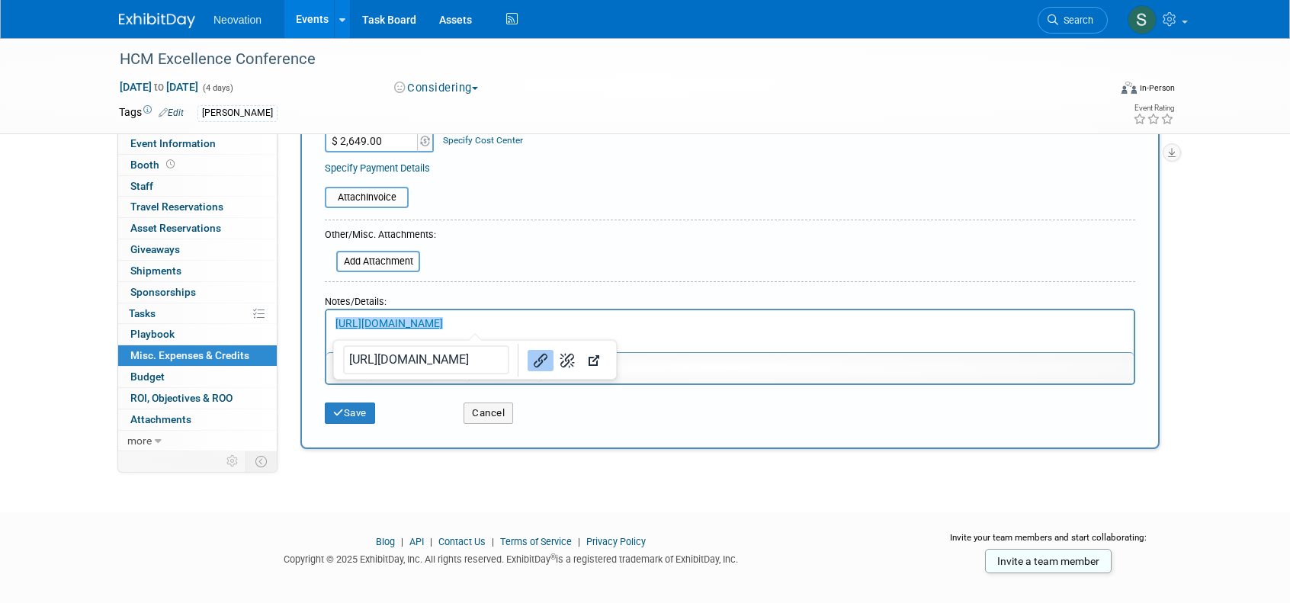
scroll to position [233, 0]
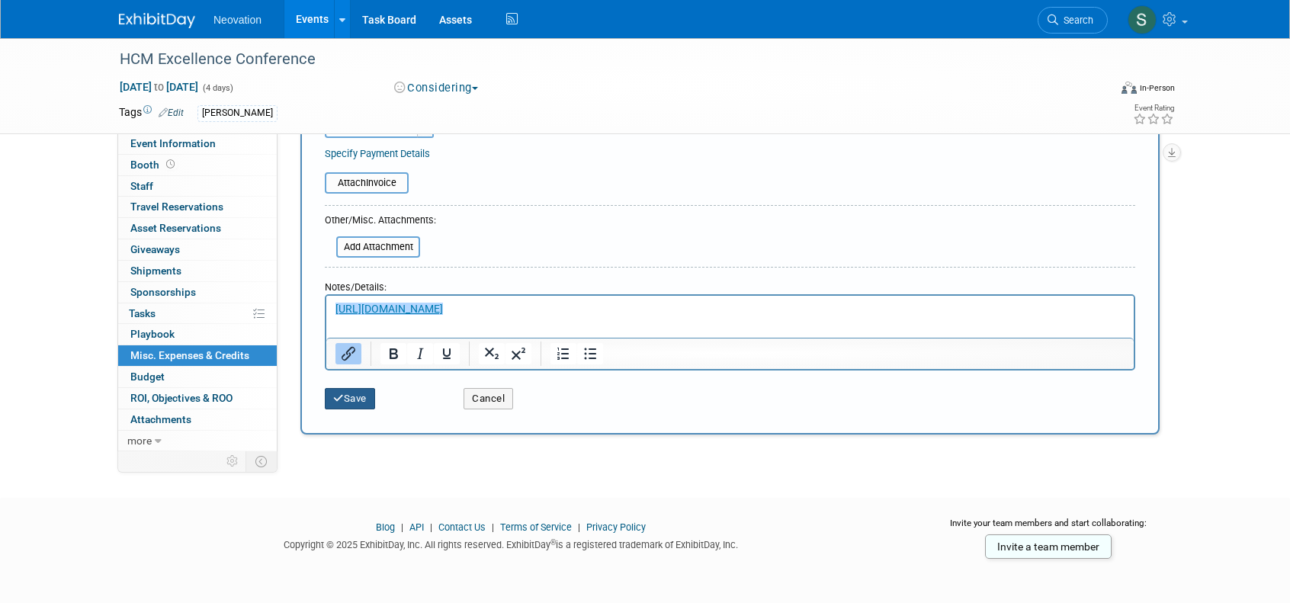
click at [355, 395] on button "Save" at bounding box center [350, 398] width 50 height 21
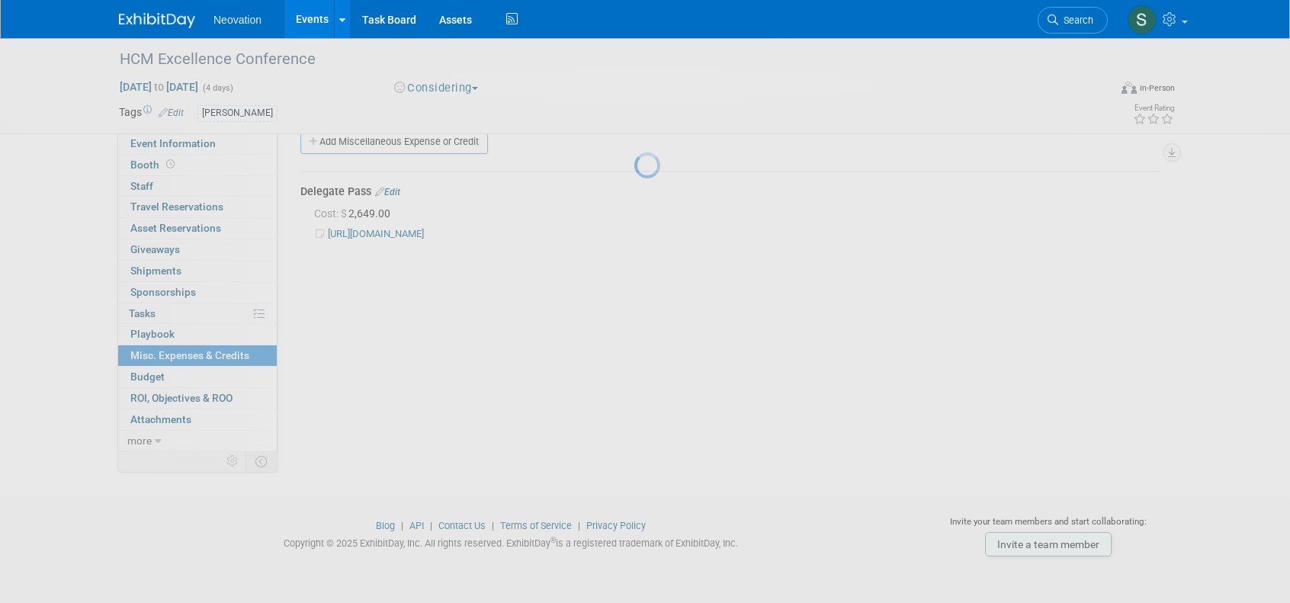
scroll to position [24, 0]
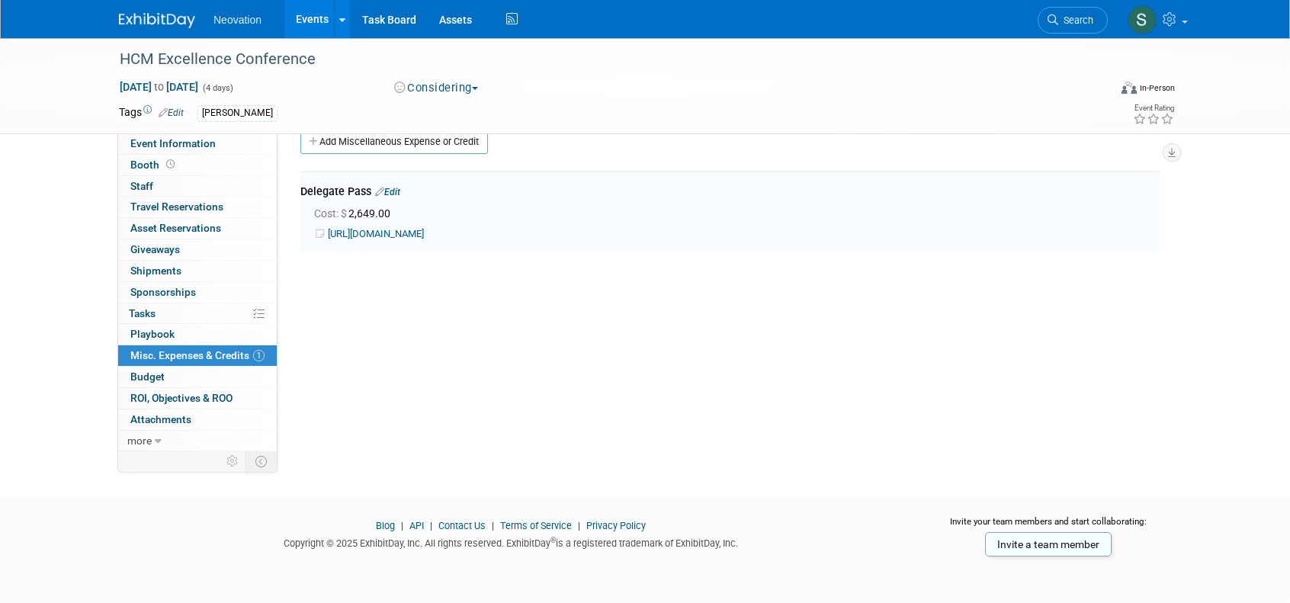
click at [389, 188] on link "Edit" at bounding box center [387, 192] width 25 height 11
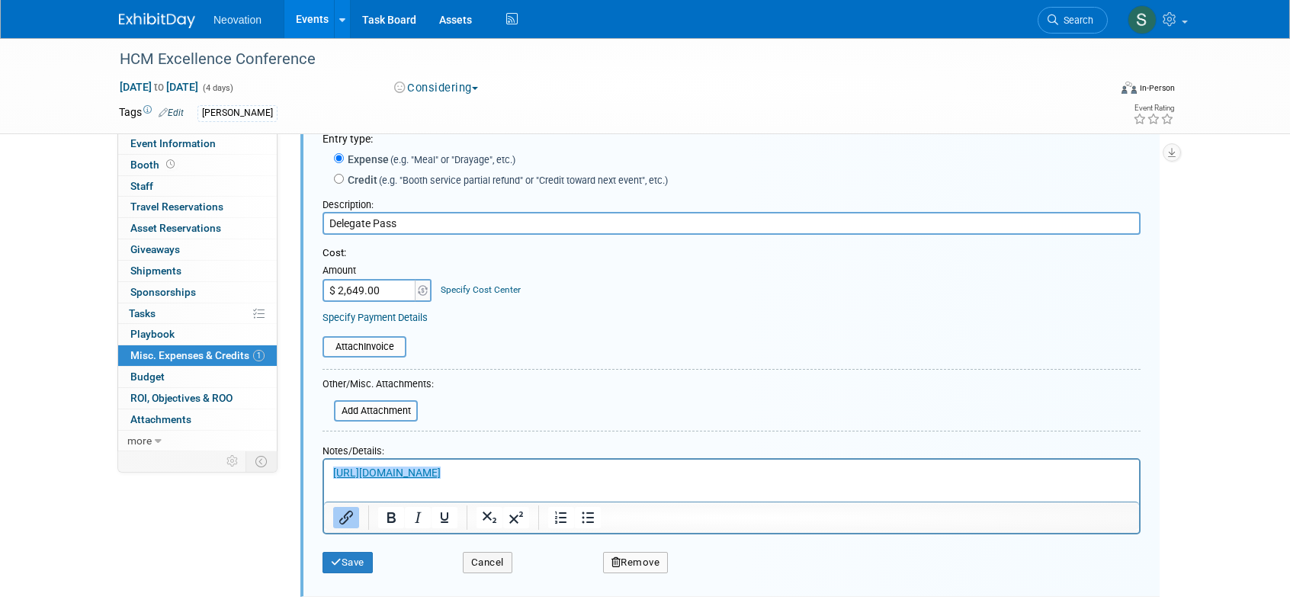
scroll to position [0, 0]
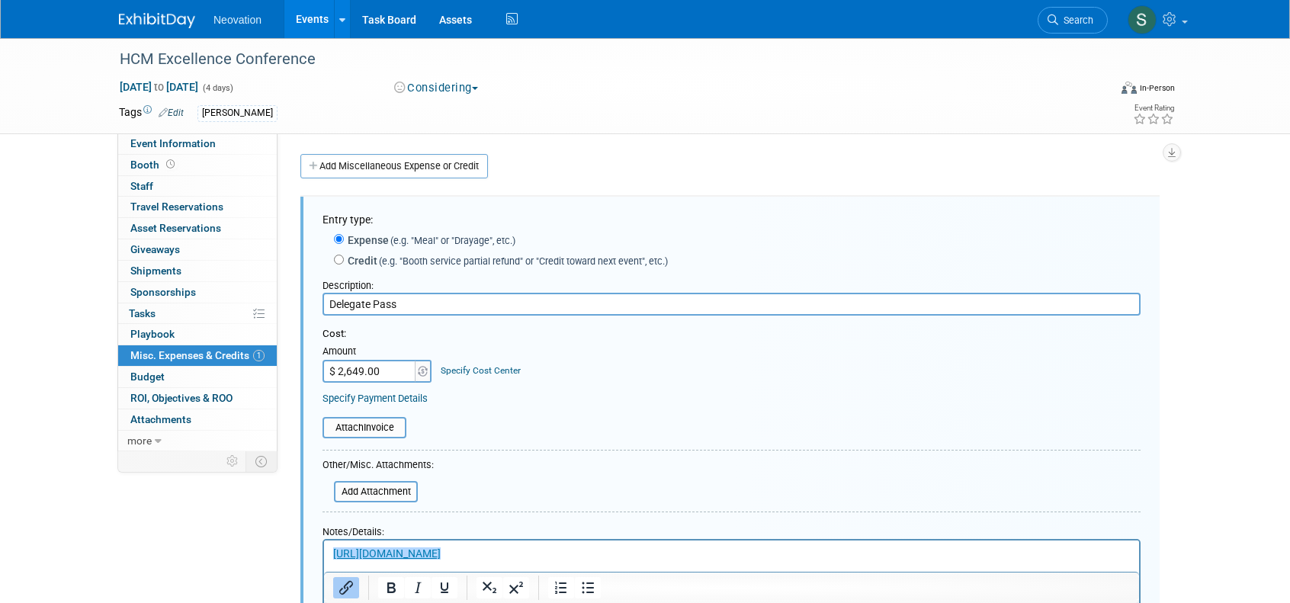
click at [623, 129] on div "HCM Excellence Conference Feb 9, 2026 to Feb 12, 2026 (4 days) Feb 9, 2026 to F…" at bounding box center [644, 85] width 1075 height 95
click at [771, 227] on div "Expense (e.g. "Meal" or "Drayage", etc.) Credit (e.g. "Booth service partial re…" at bounding box center [731, 249] width 818 height 45
click at [1233, 307] on div "HCM Excellence Conference Feb 9, 2026 to Feb 12, 2026 (4 days) Feb 9, 2026 to F…" at bounding box center [645, 373] width 1290 height 671
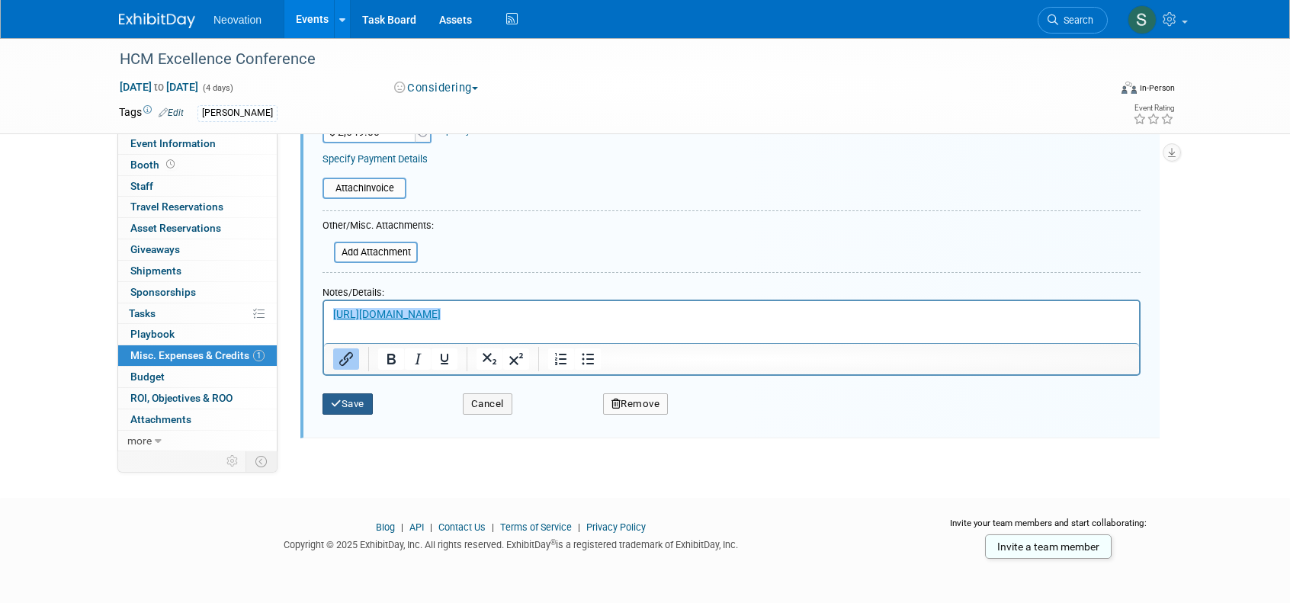
click at [363, 402] on button "Save" at bounding box center [347, 403] width 50 height 21
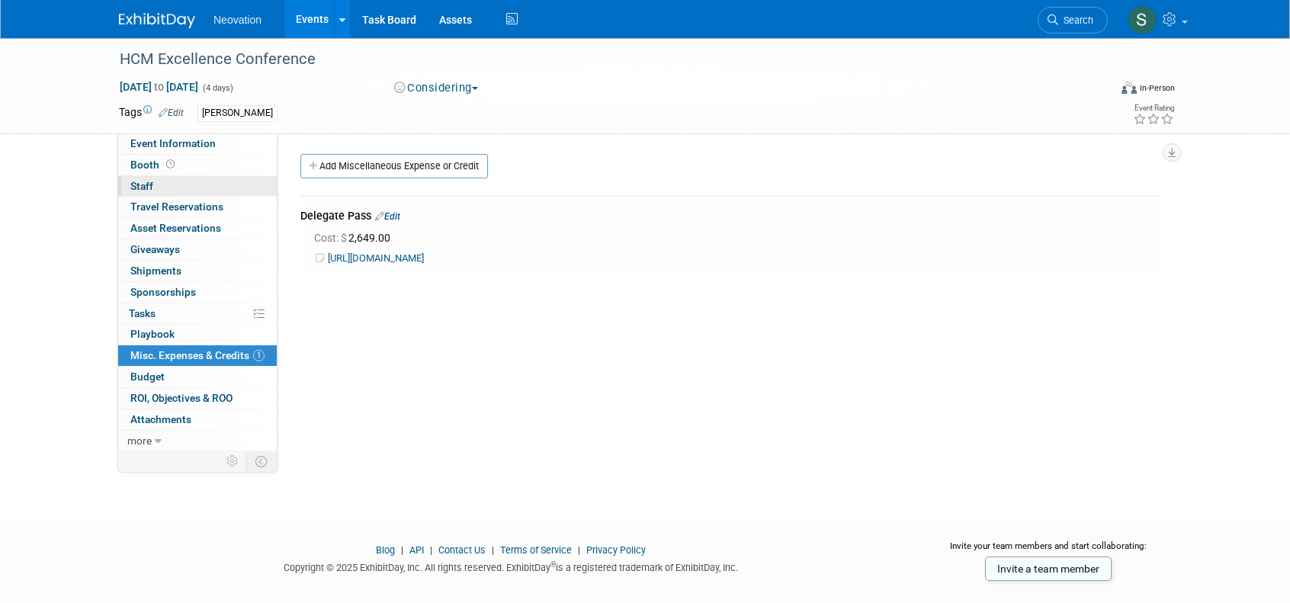
click at [137, 182] on span "Staff 0" at bounding box center [141, 186] width 23 height 12
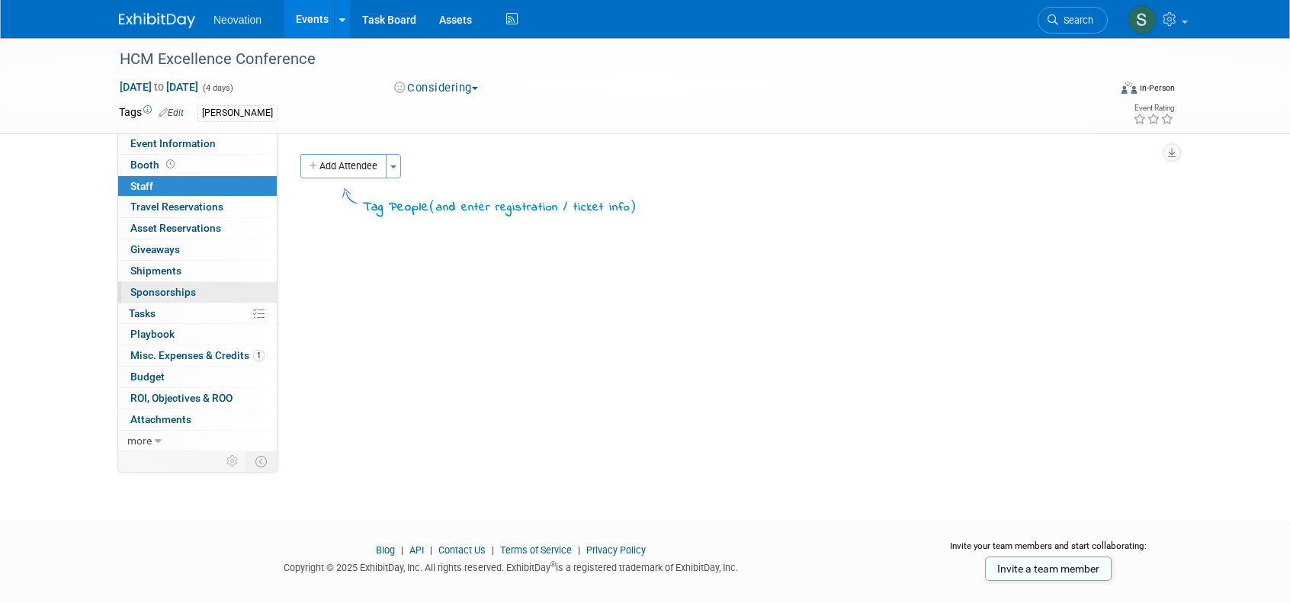
click at [155, 289] on span "Sponsorships 0" at bounding box center [163, 292] width 66 height 12
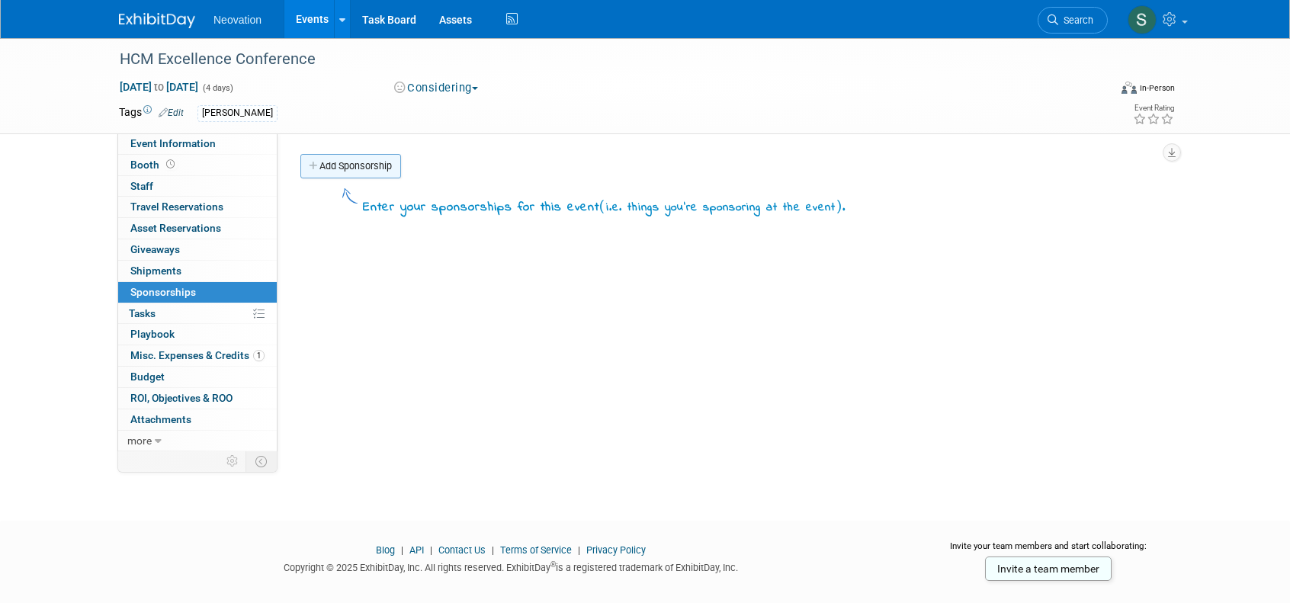
click at [351, 163] on link "Add Sponsorship" at bounding box center [350, 166] width 101 height 24
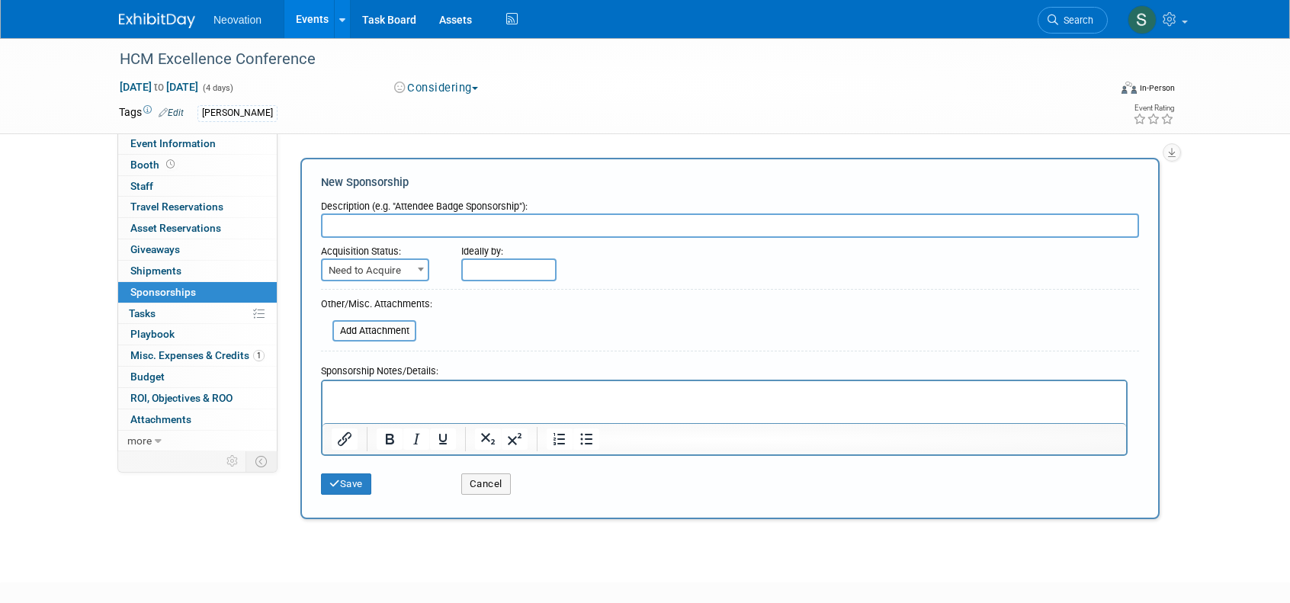
click at [389, 398] on p "Rich Text Area. Press ALT-0 for help." at bounding box center [725, 393] width 786 height 15
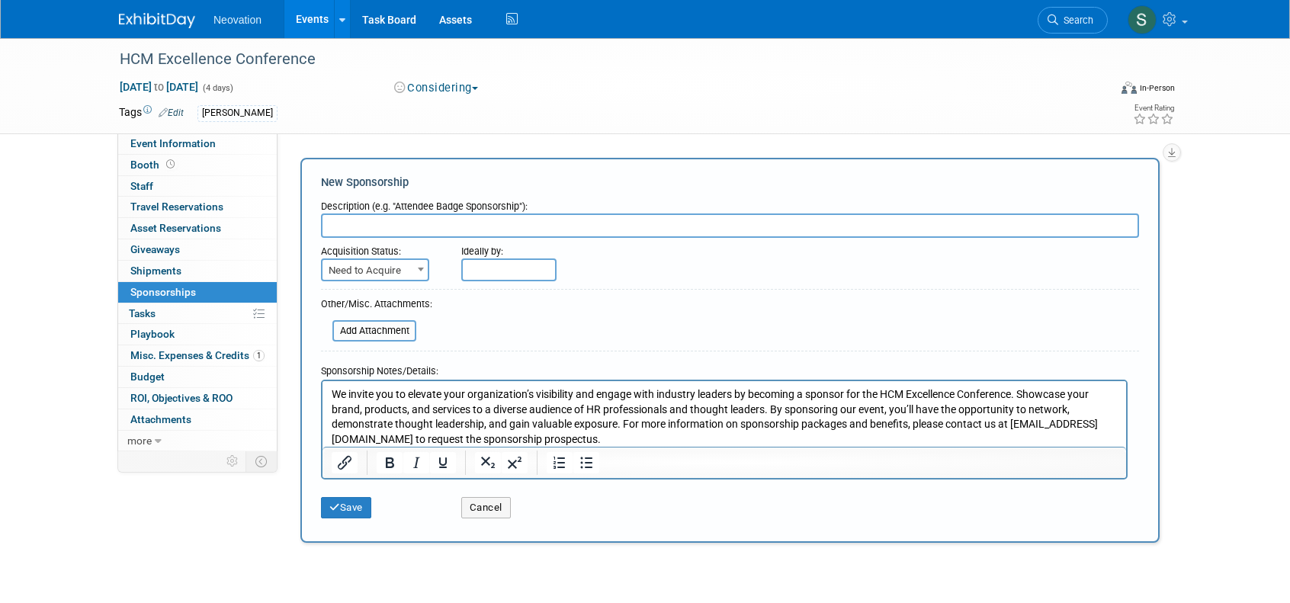
click at [372, 224] on input "text" at bounding box center [730, 225] width 818 height 24
type input "Sponsorship Info"
click at [418, 272] on span at bounding box center [420, 269] width 15 height 20
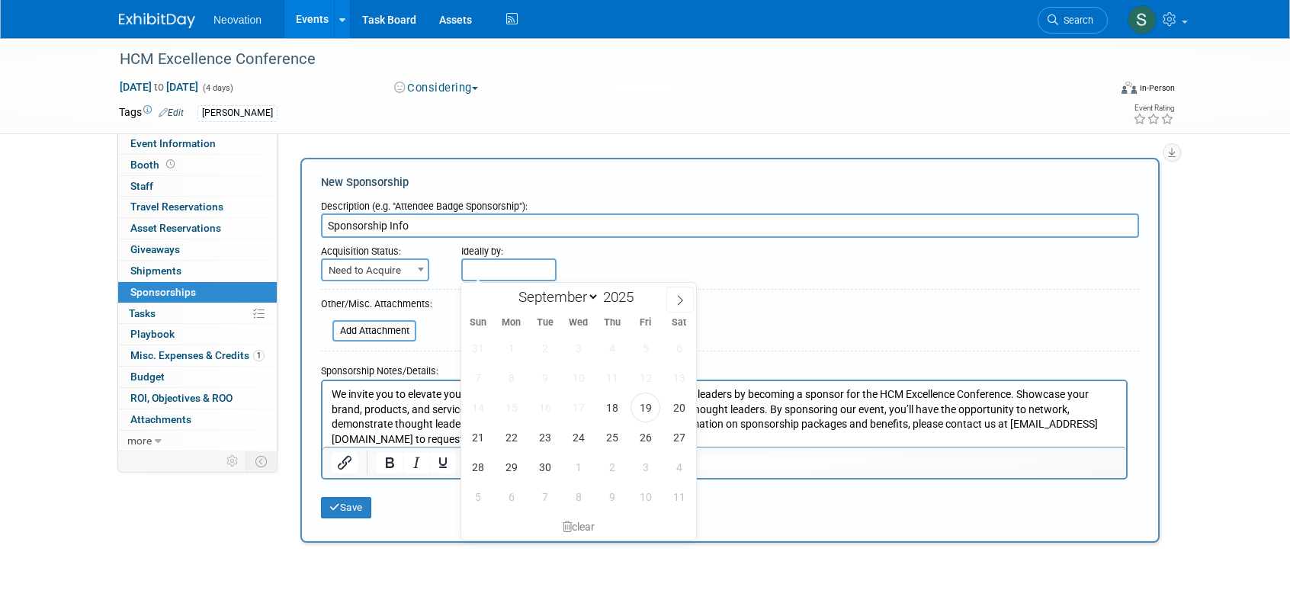
click at [537, 267] on input "text" at bounding box center [508, 269] width 95 height 23
click at [681, 296] on icon at bounding box center [680, 300] width 11 height 11
click at [680, 296] on icon at bounding box center [680, 300] width 11 height 11
select select "11"
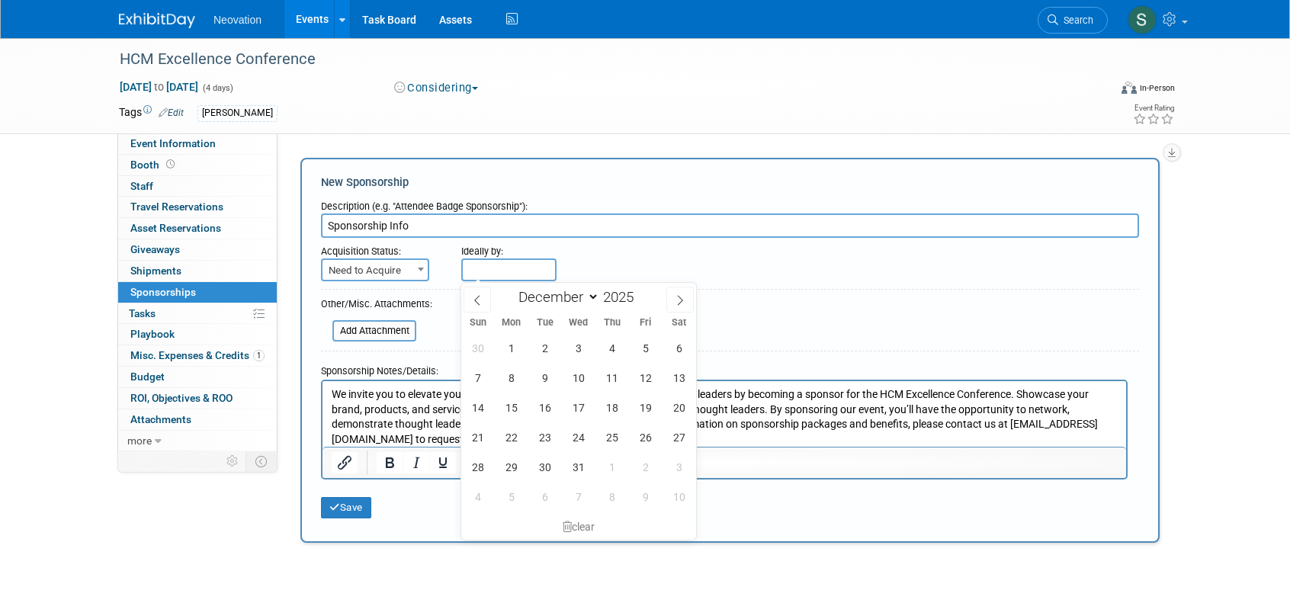
click at [796, 277] on div "Ideally by:" at bounding box center [764, 259] width 607 height 43
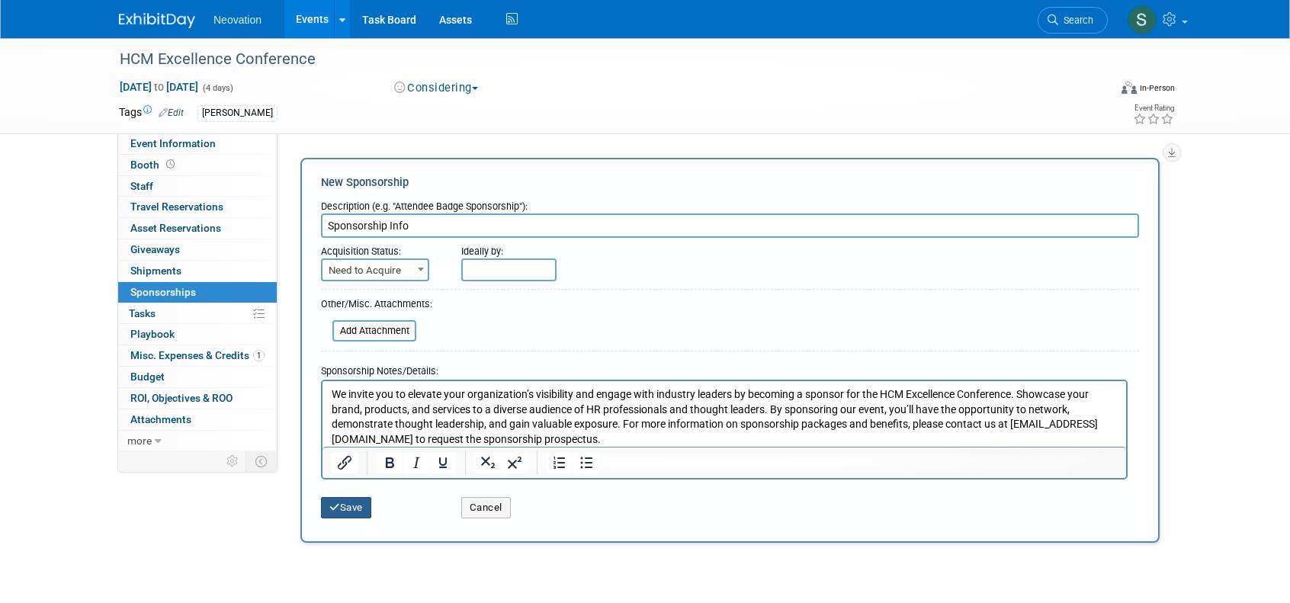
click at [346, 502] on button "Save" at bounding box center [346, 507] width 50 height 21
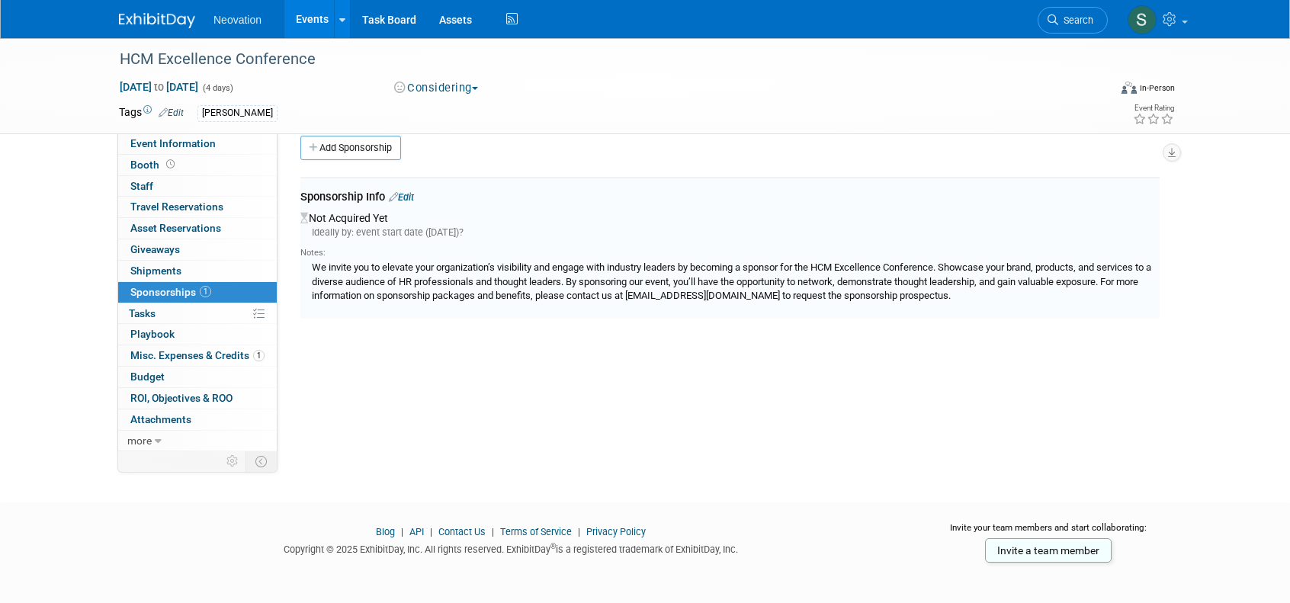
scroll to position [24, 0]
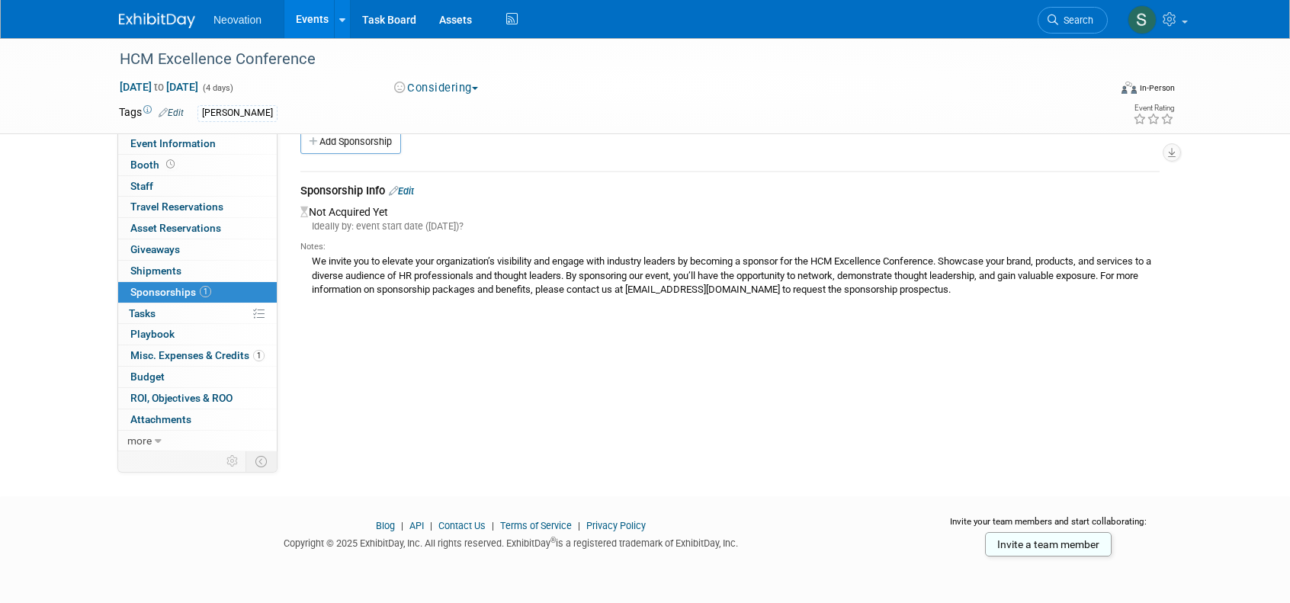
click at [136, 18] on img at bounding box center [157, 20] width 76 height 15
